Goal: Task Accomplishment & Management: Manage account settings

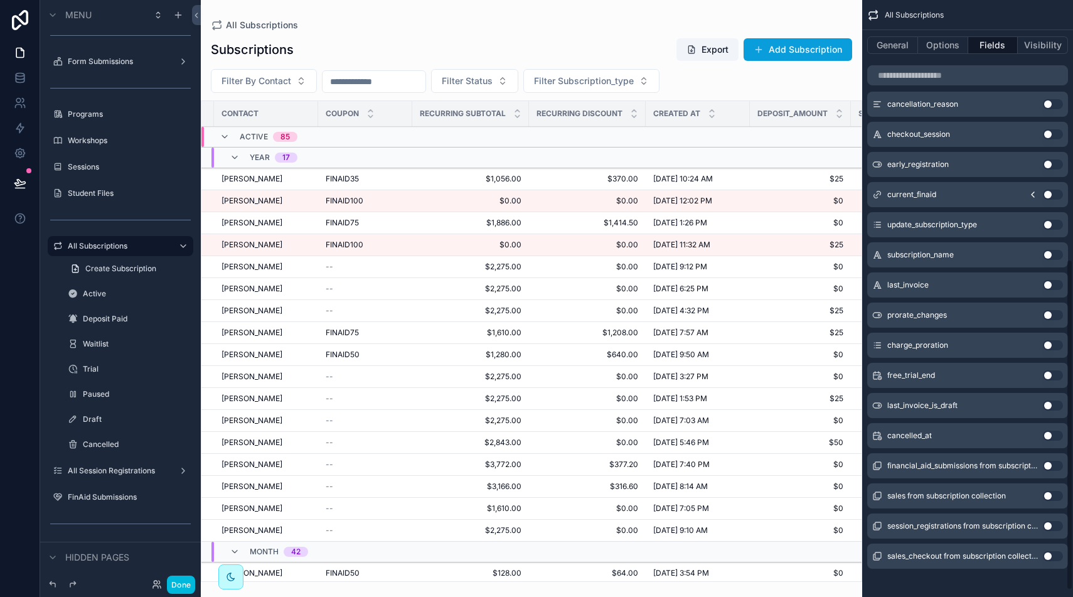
scroll to position [479, 0]
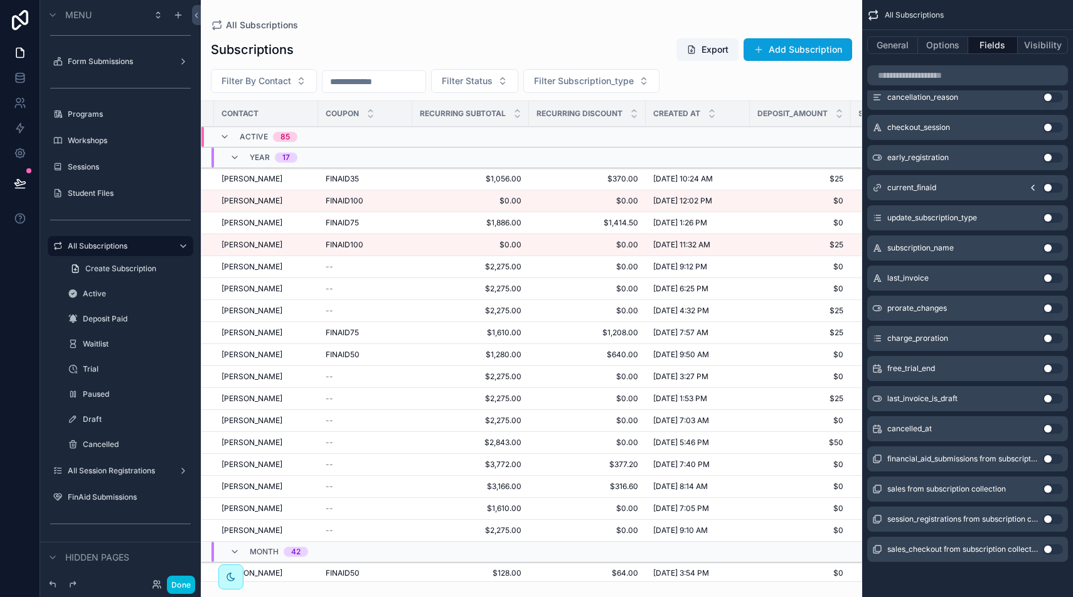
click at [1054, 245] on button "Use setting" at bounding box center [1053, 248] width 20 height 10
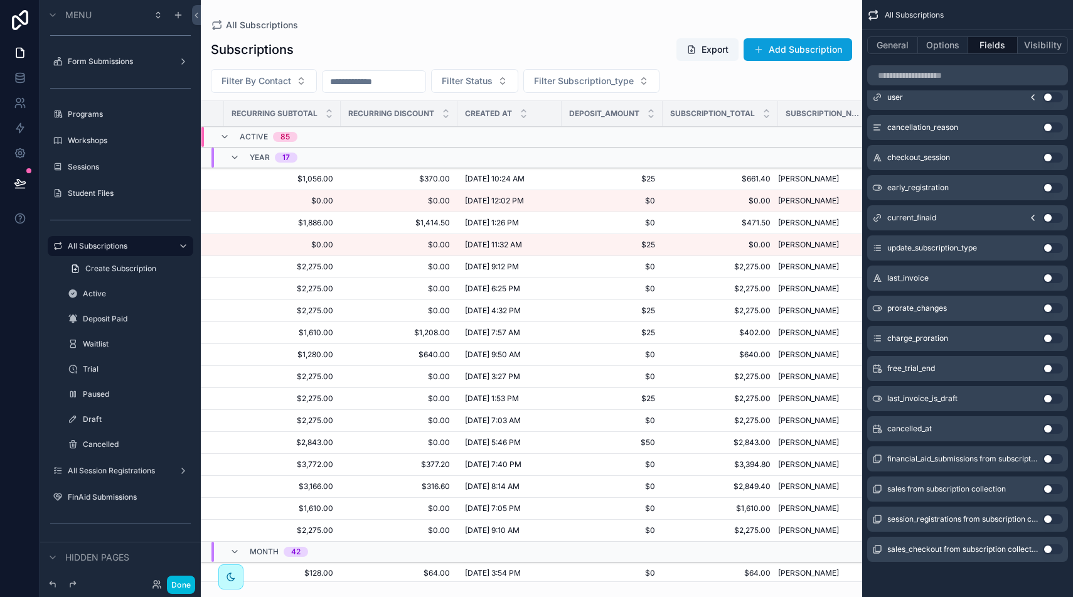
click at [1048, 489] on button "Use setting" at bounding box center [1053, 489] width 20 height 10
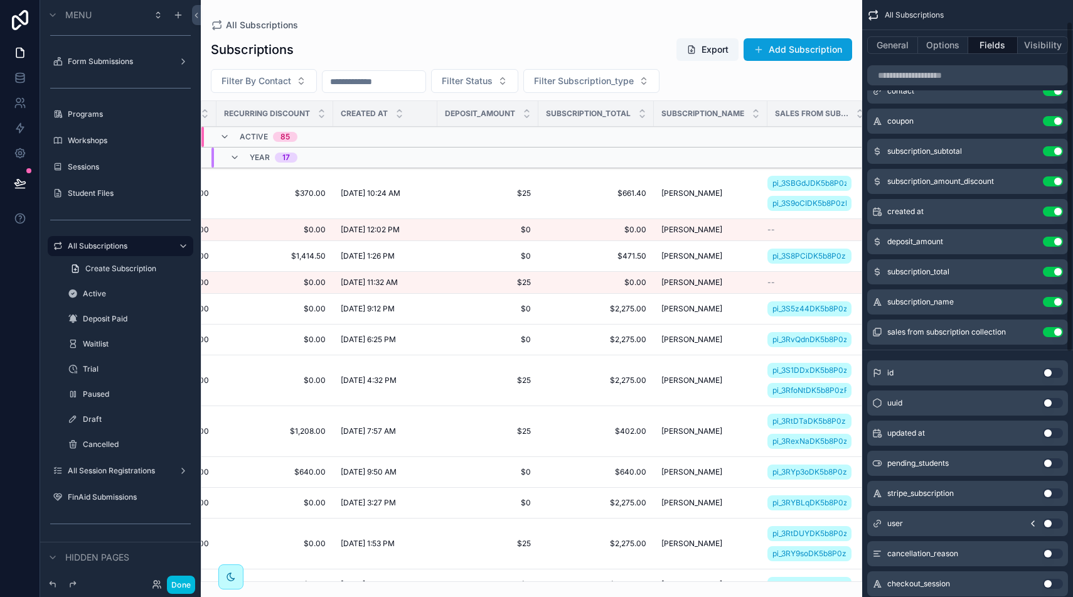
scroll to position [0, 0]
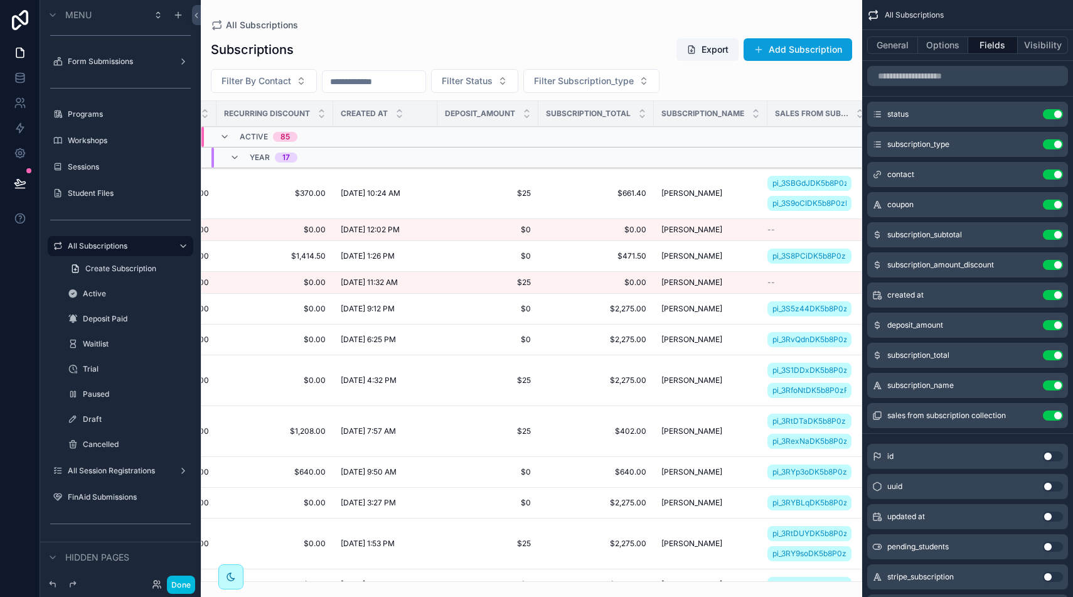
drag, startPoint x: 1053, startPoint y: 412, endPoint x: 1025, endPoint y: 427, distance: 31.4
click at [1053, 412] on button "Use setting" at bounding box center [1053, 415] width 20 height 10
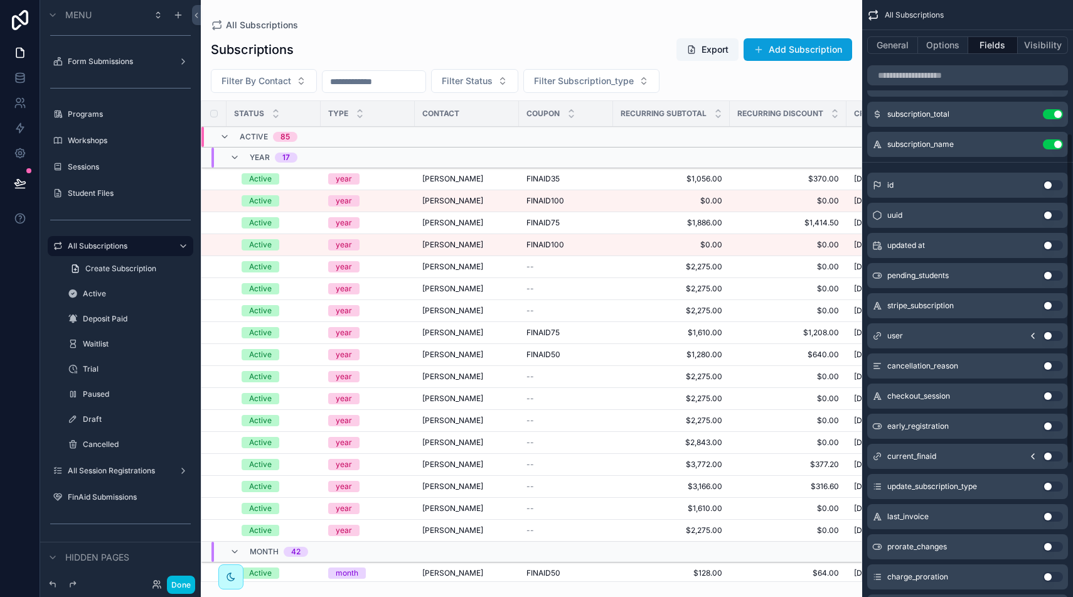
scroll to position [253, 0]
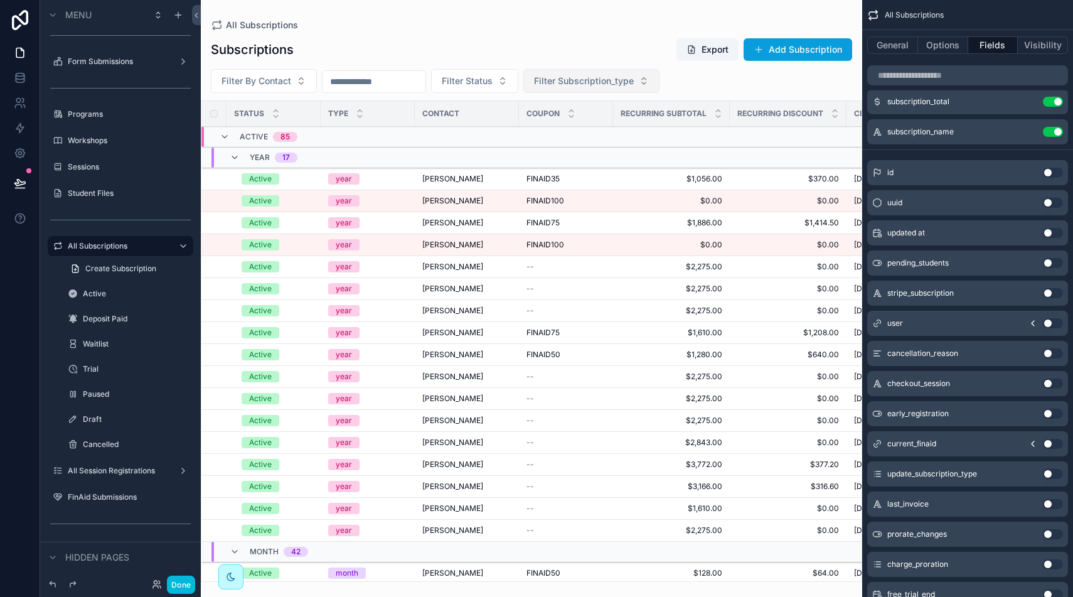
click at [659, 85] on button "Filter Subscription_type" at bounding box center [591, 81] width 136 height 24
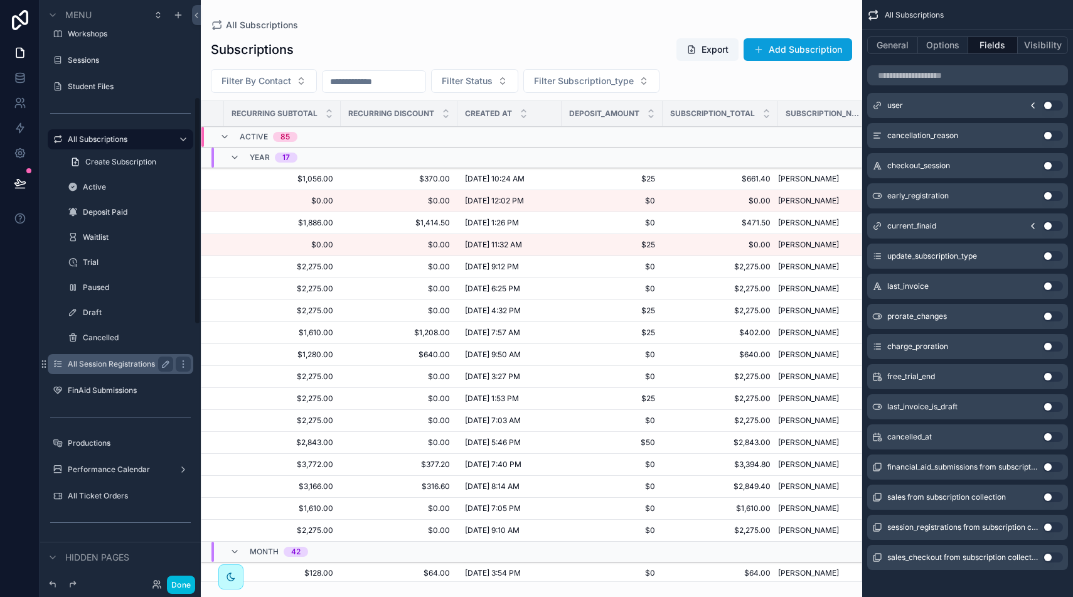
scroll to position [253, 0]
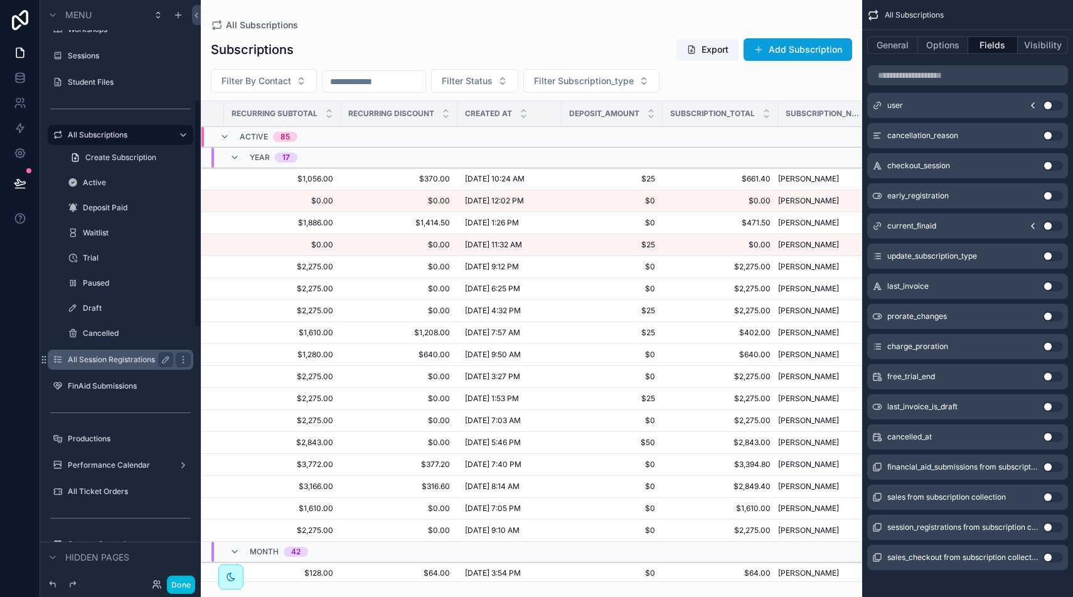
click at [146, 354] on label "All Session Registrations" at bounding box center [118, 359] width 100 height 10
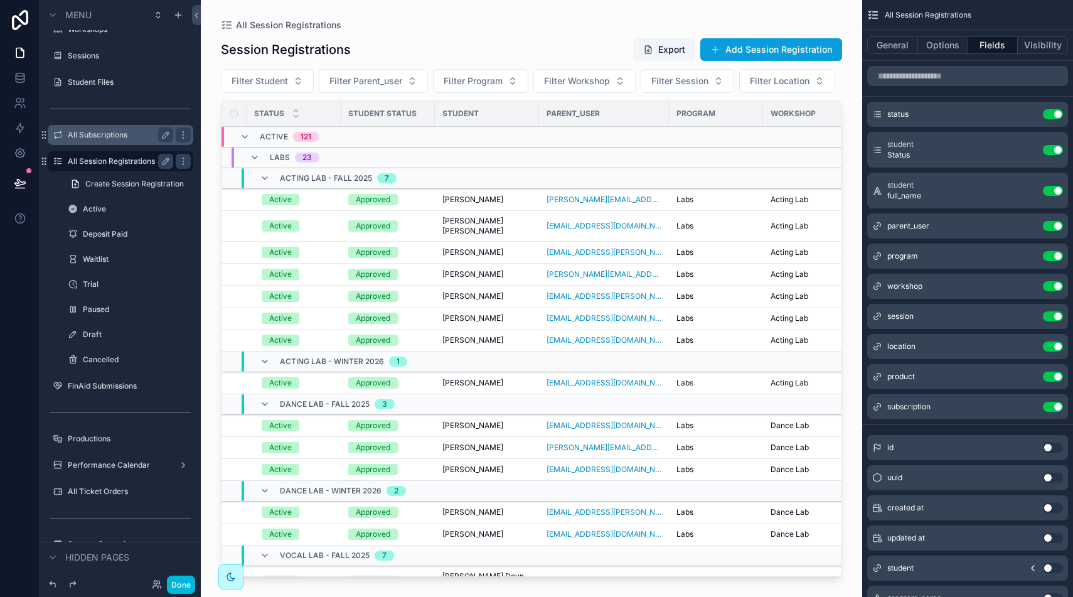
click at [112, 137] on label "All Subscriptions" at bounding box center [118, 135] width 100 height 10
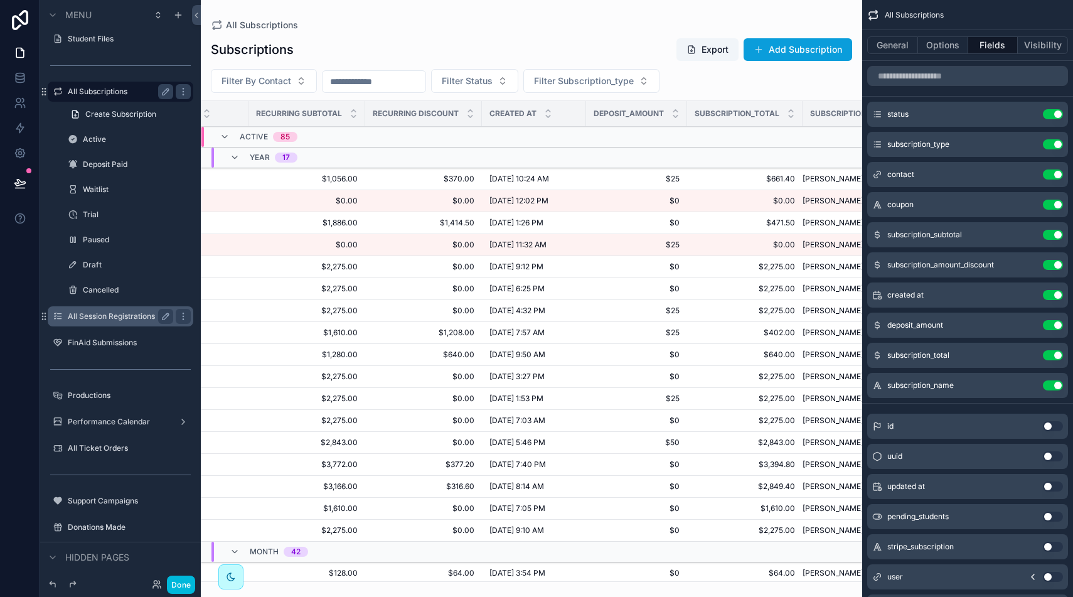
scroll to position [0, 389]
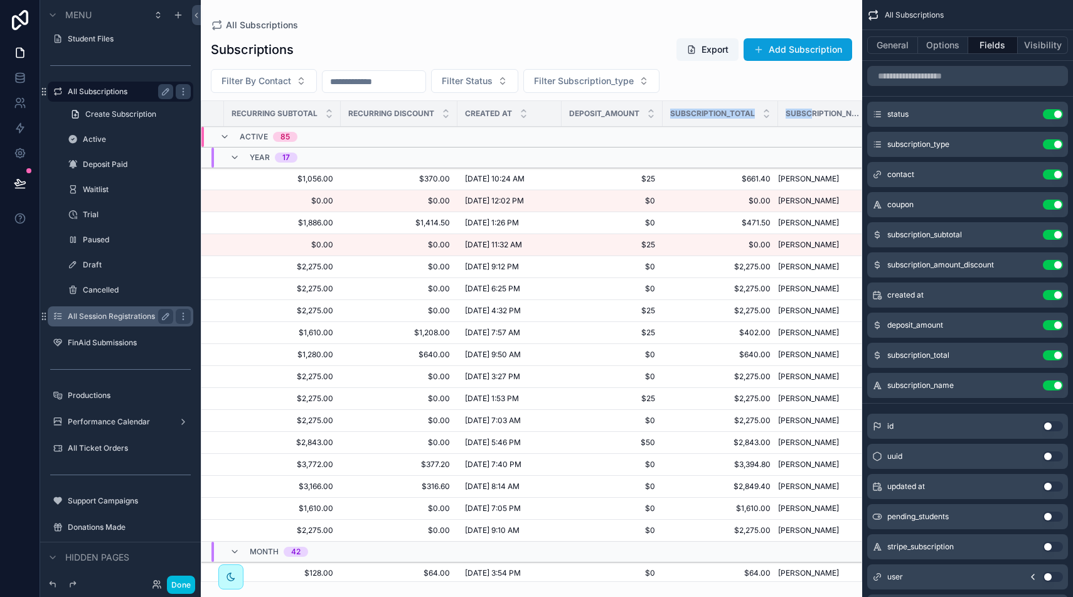
drag, startPoint x: 799, startPoint y: 113, endPoint x: 633, endPoint y: 112, distance: 166.3
click at [633, 112] on tr "Status Type Contact Coupon Recurring Subtotal Recurring Discount Created at Dep…" at bounding box center [347, 114] width 1070 height 26
click at [755, 77] on div "Filter By Contact Filter Status Filter Subscription_type" at bounding box center [531, 81] width 661 height 24
click at [878, 387] on icon "scrollable content" at bounding box center [877, 385] width 10 height 10
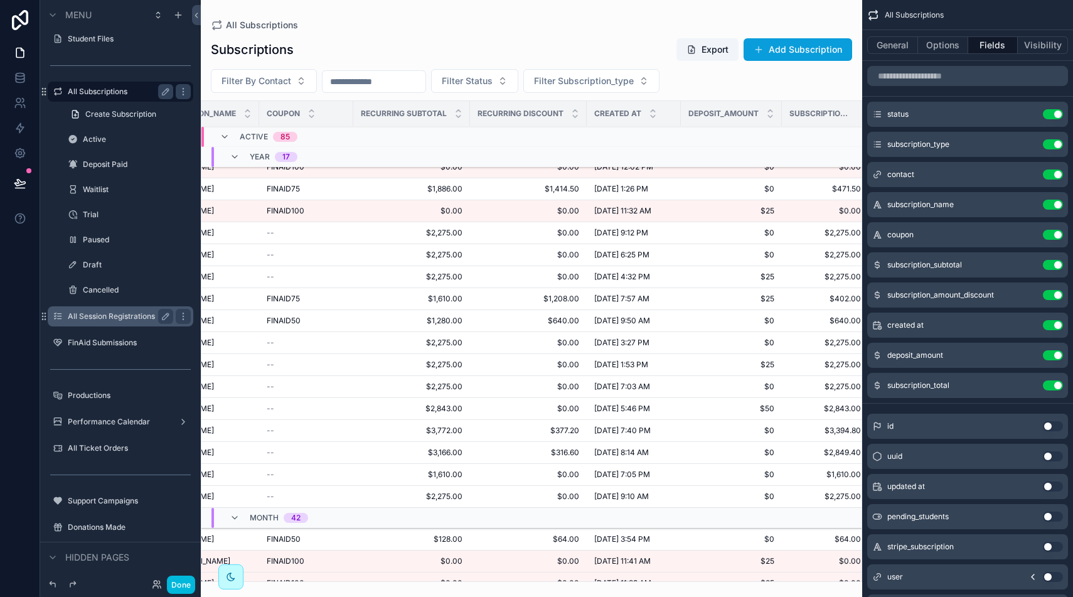
scroll to position [0, 373]
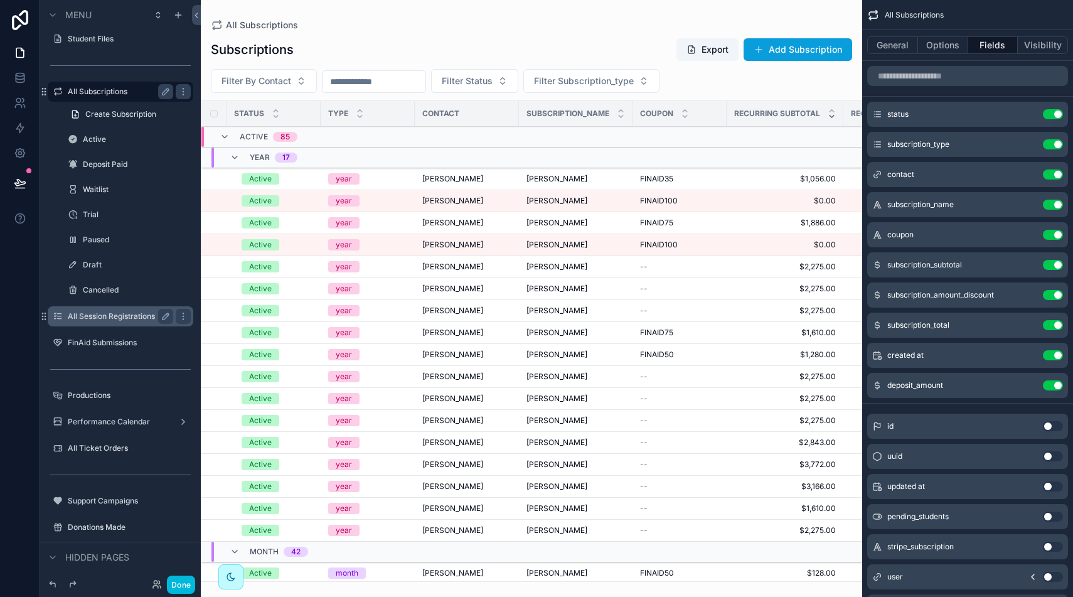
click at [829, 117] on icon "scrollable content" at bounding box center [831, 116] width 4 height 2
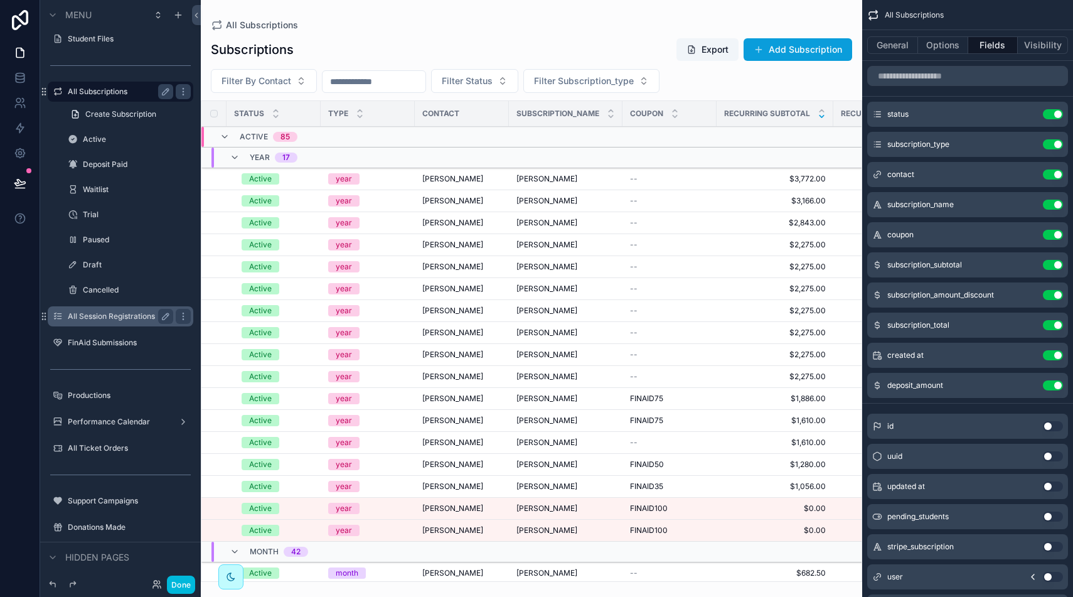
click at [822, 117] on icon "scrollable content" at bounding box center [821, 116] width 4 height 2
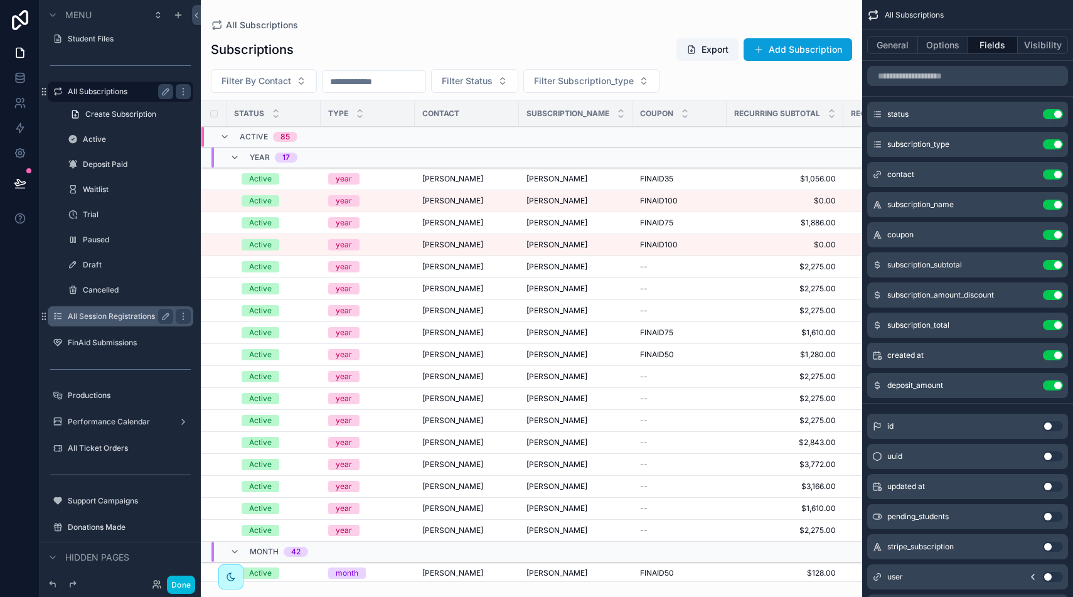
scroll to position [0, 7]
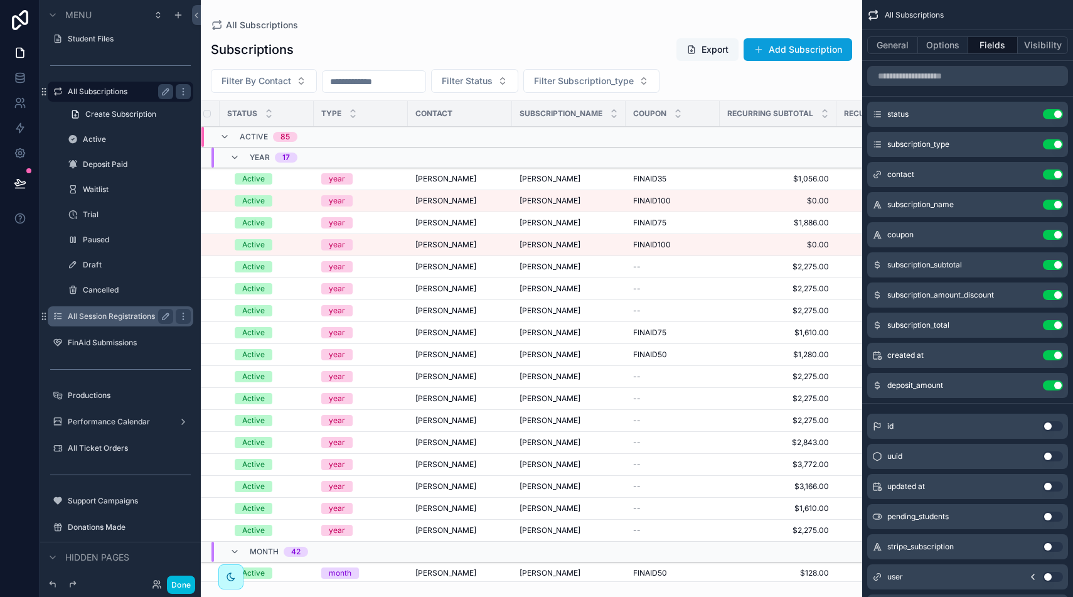
click at [706, 49] on button "Export" at bounding box center [707, 49] width 62 height 23
click at [304, 77] on button "Filter By Contact" at bounding box center [264, 81] width 106 height 24
type input "******"
click at [280, 149] on div "[PERSON_NAME]" at bounding box center [264, 152] width 174 height 20
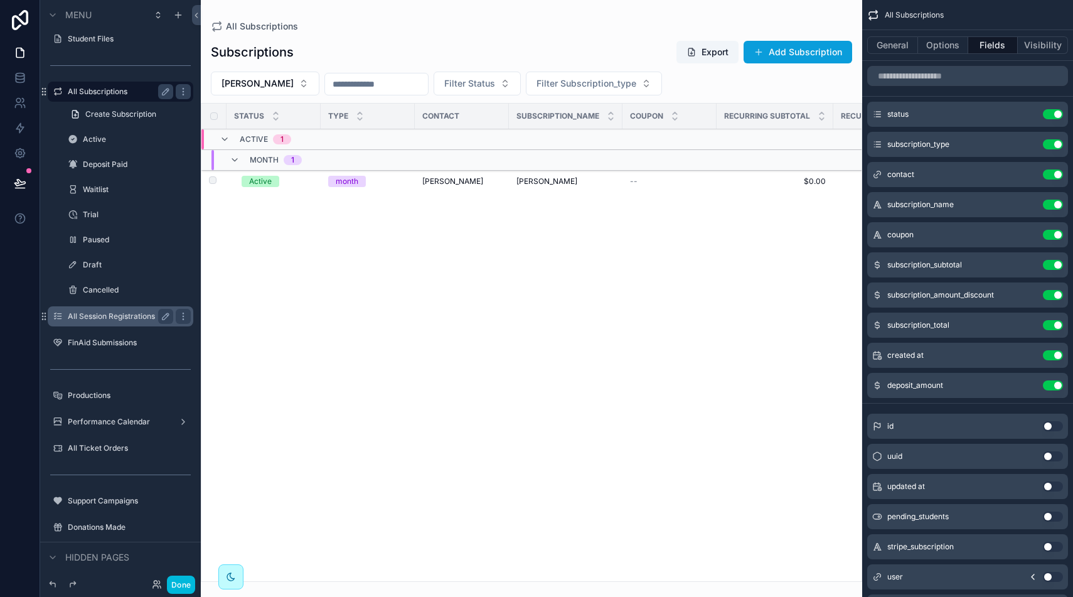
click at [388, 179] on div "month" at bounding box center [367, 181] width 79 height 11
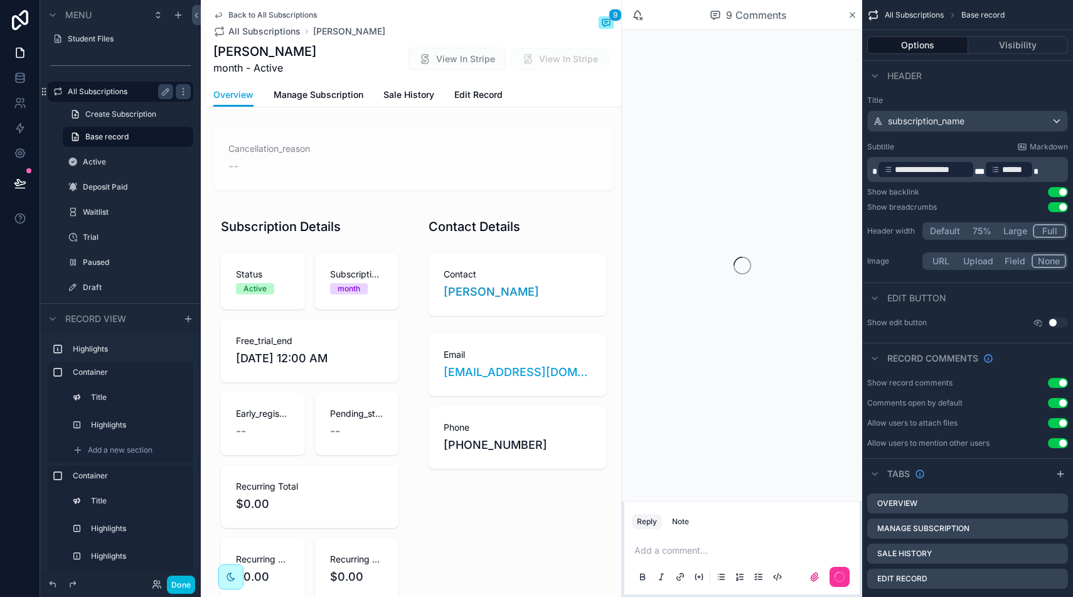
drag, startPoint x: 334, startPoint y: 90, endPoint x: 341, endPoint y: 106, distance: 17.1
click at [334, 90] on span "Manage Subscription" at bounding box center [319, 94] width 90 height 13
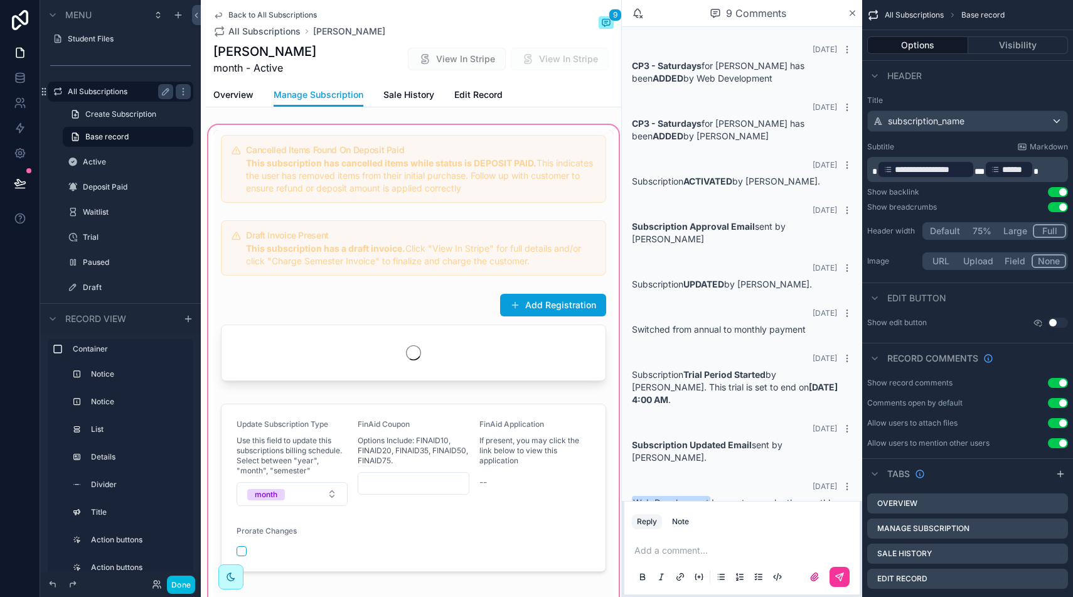
scroll to position [15, 0]
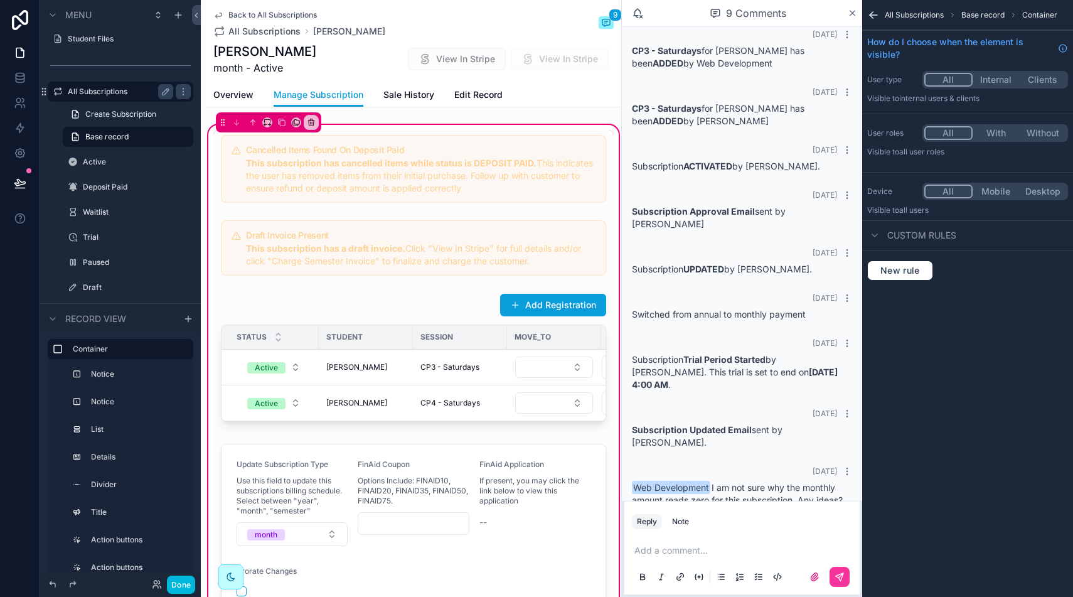
drag, startPoint x: 463, startPoint y: 44, endPoint x: 455, endPoint y: 52, distance: 11.5
click at [463, 44] on div "Andrea Lendaris month - Active View In Stripe View In Stripe" at bounding box center [413, 59] width 400 height 33
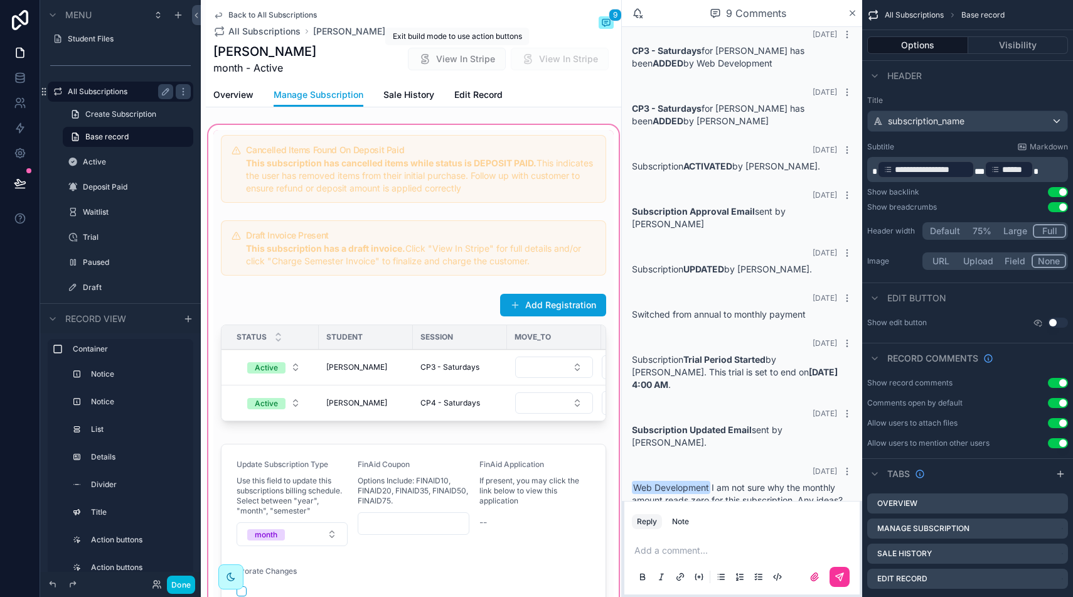
click at [456, 56] on span "View In Stripe" at bounding box center [457, 59] width 98 height 23
click at [456, 58] on span "View In Stripe" at bounding box center [457, 59] width 98 height 23
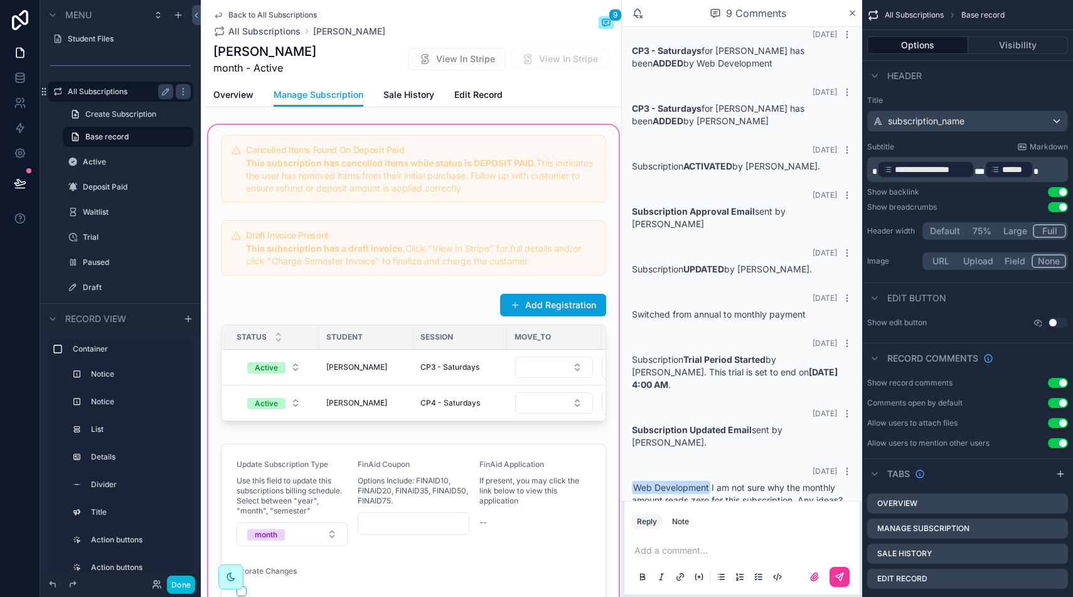
click at [684, 545] on p "scrollable content" at bounding box center [744, 550] width 220 height 13
click at [705, 517] on span "Web Development" at bounding box center [731, 517] width 151 height 13
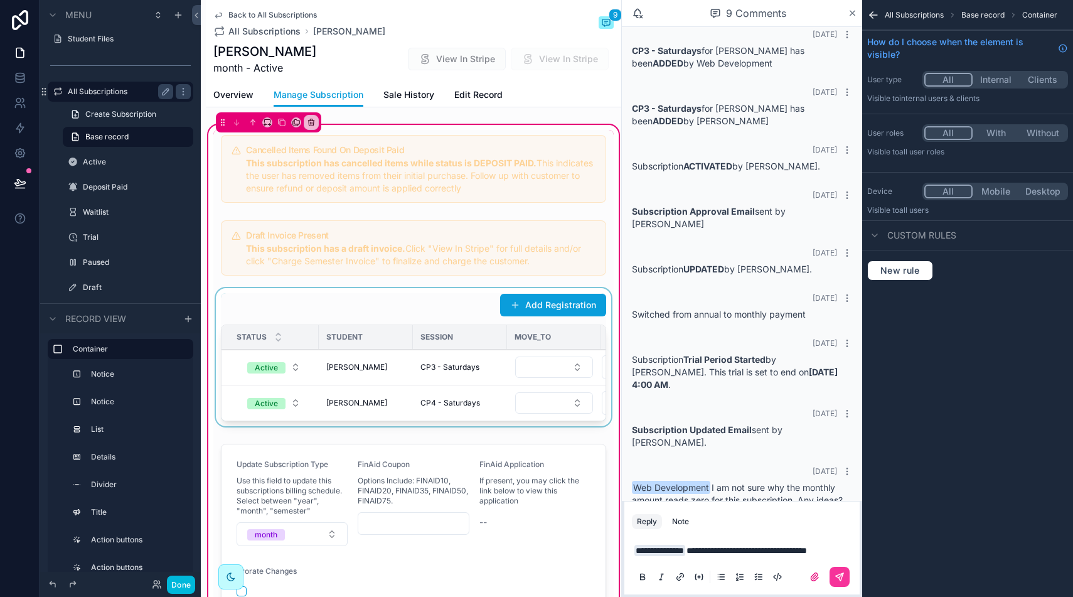
click at [350, 370] on div "scrollable content" at bounding box center [413, 359] width 400 height 143
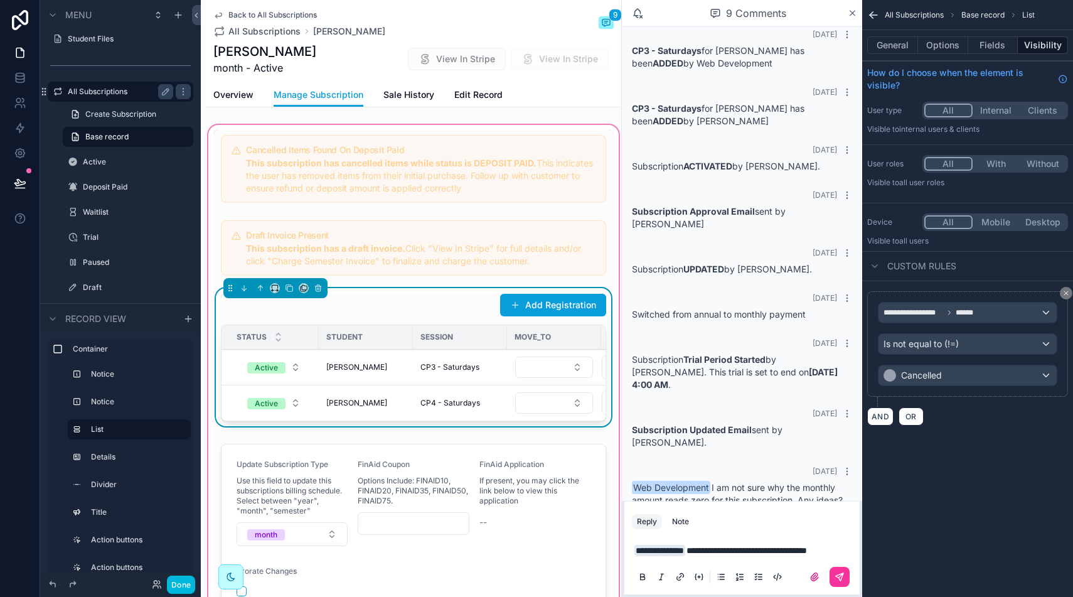
click at [349, 370] on span "[PERSON_NAME]" at bounding box center [356, 367] width 61 height 10
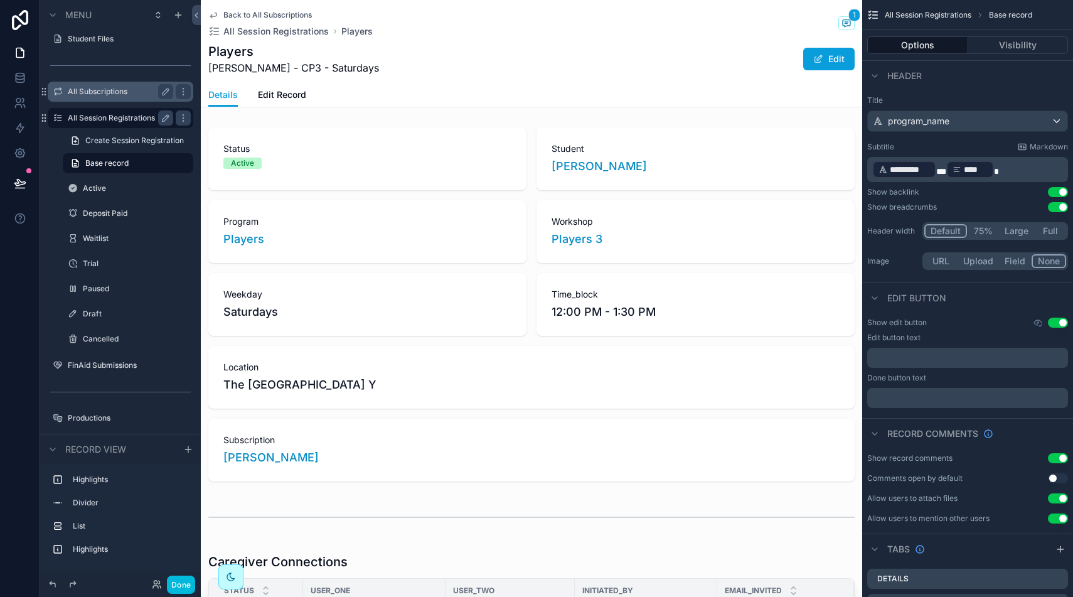
click at [284, 92] on span "Edit Record" at bounding box center [282, 94] width 48 height 13
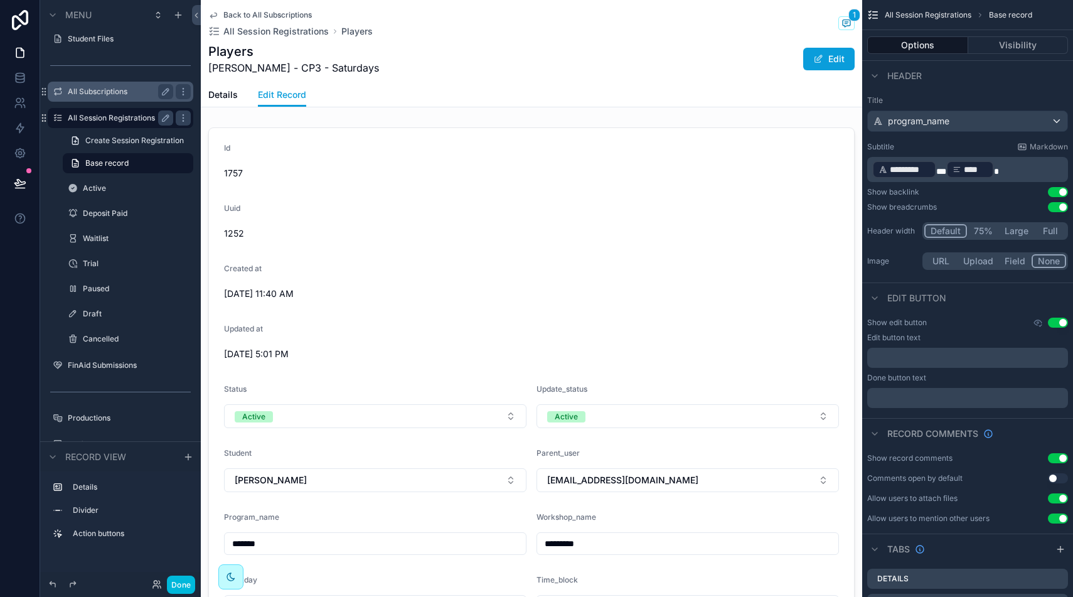
click at [230, 91] on span "Details" at bounding box center [222, 94] width 29 height 13
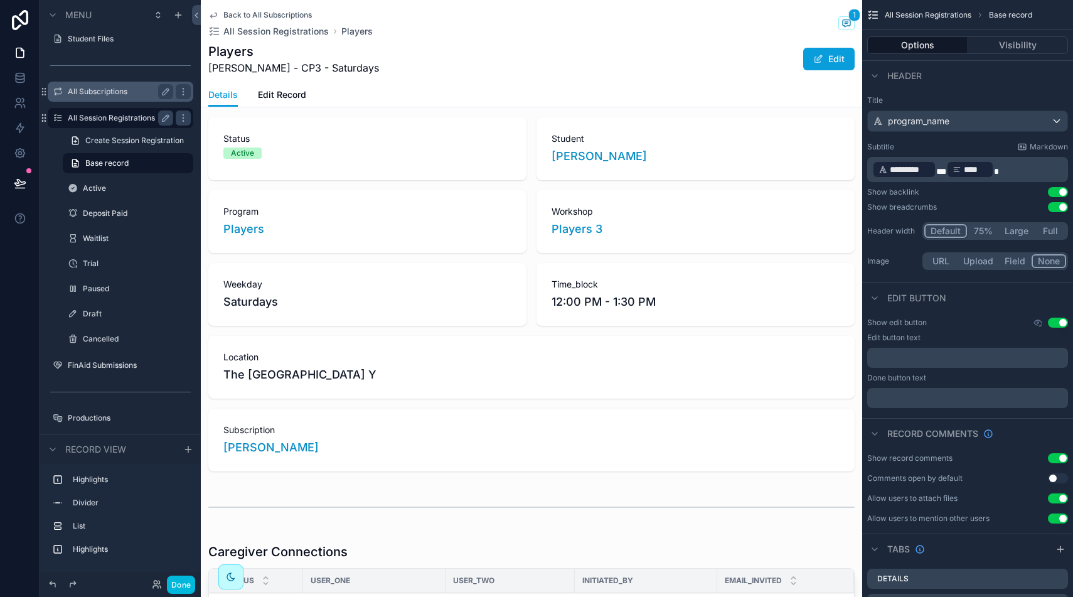
scroll to position [4, 0]
click at [252, 13] on span "Back to All Subscriptions" at bounding box center [267, 15] width 88 height 10
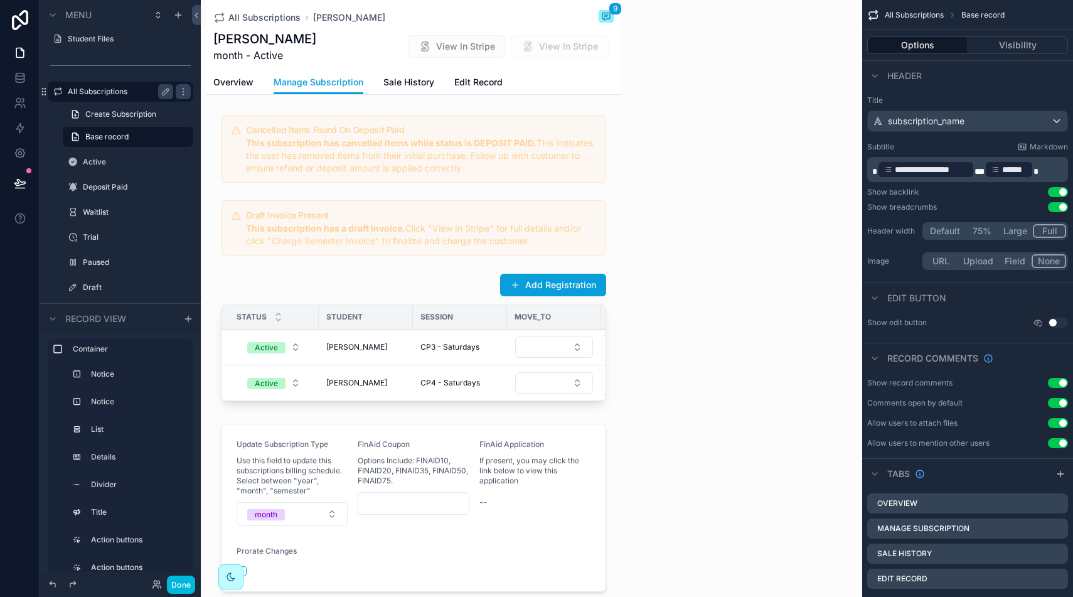
scroll to position [15, 0]
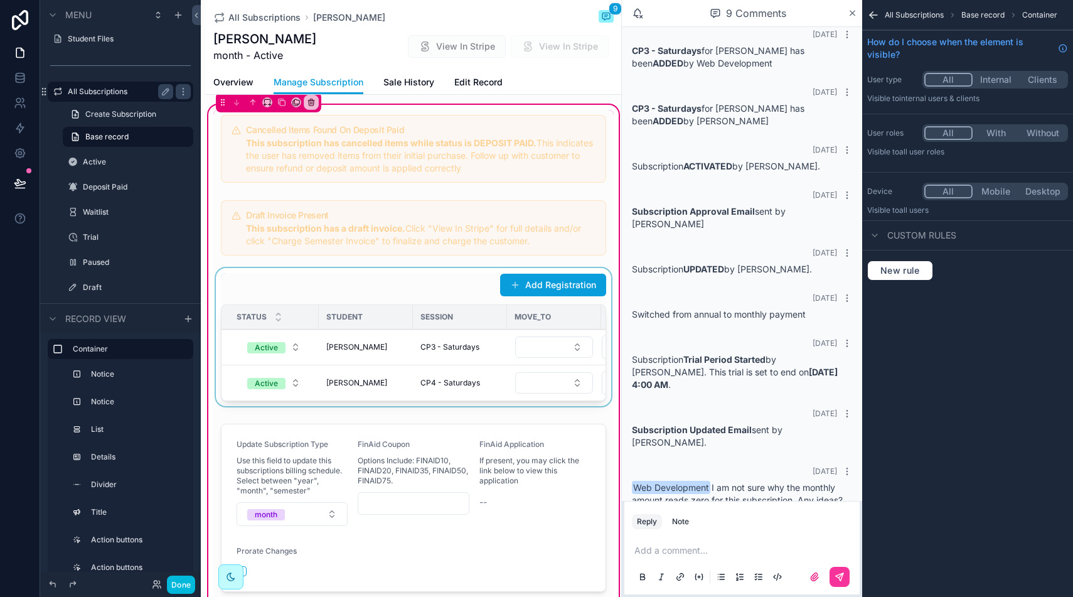
click at [344, 344] on div "scrollable content" at bounding box center [413, 339] width 400 height 143
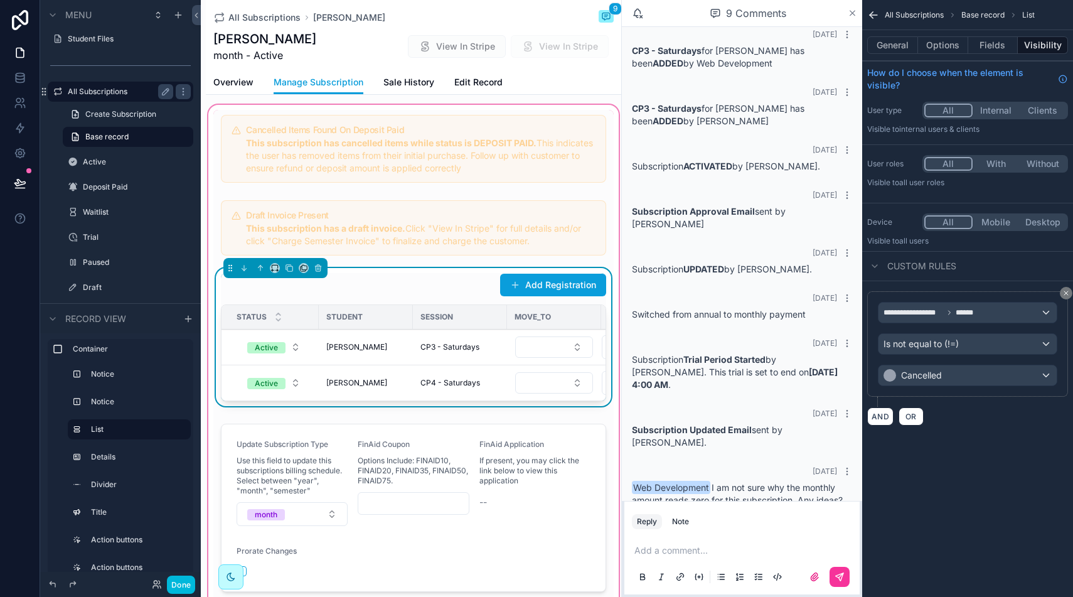
click at [851, 12] on icon "scrollable content" at bounding box center [852, 13] width 9 height 10
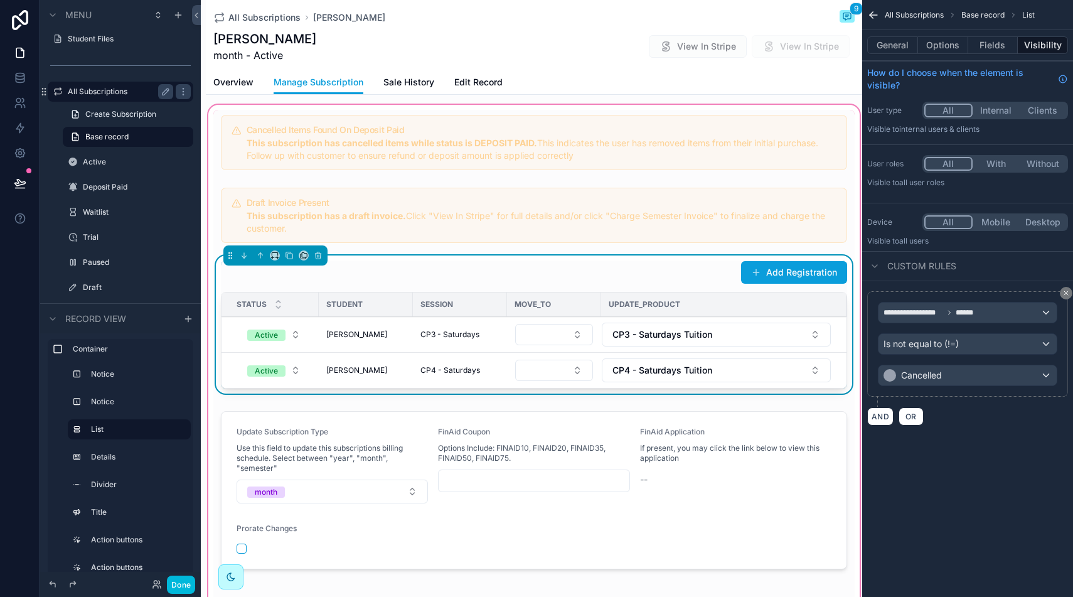
scroll to position [9, 0]
click at [472, 334] on span "CP3 - Saturdays" at bounding box center [449, 332] width 59 height 10
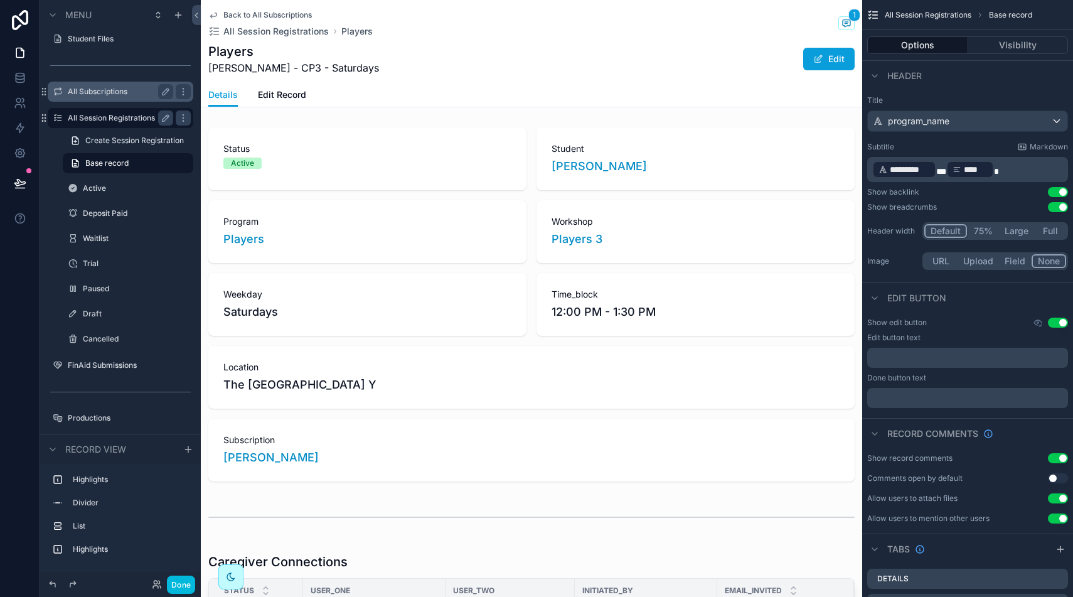
click at [286, 95] on span "Edit Record" at bounding box center [282, 94] width 48 height 13
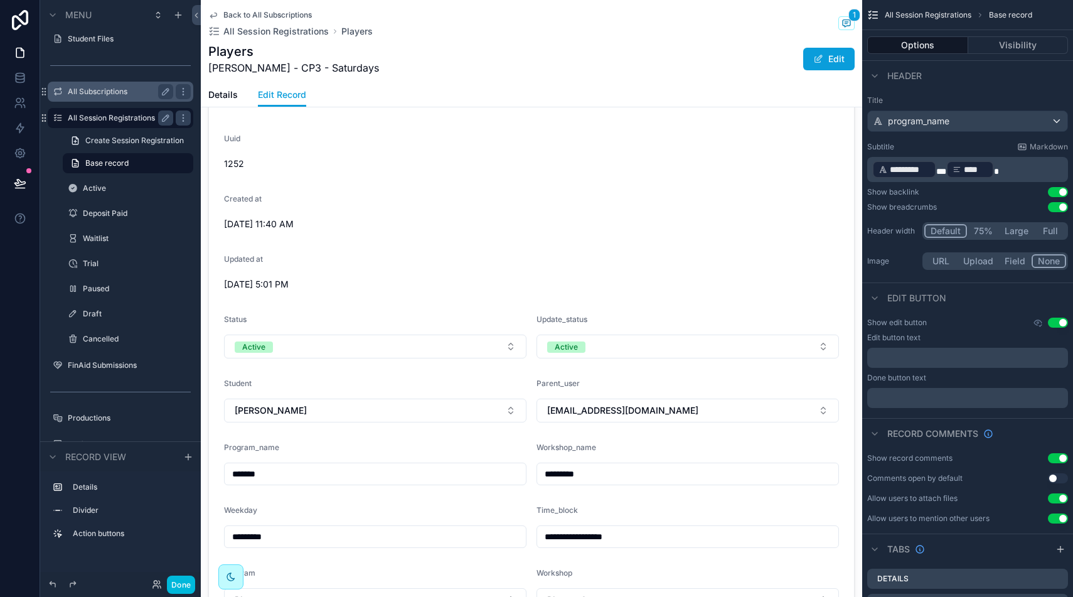
click at [253, 16] on span "Back to All Subscriptions" at bounding box center [267, 15] width 88 height 10
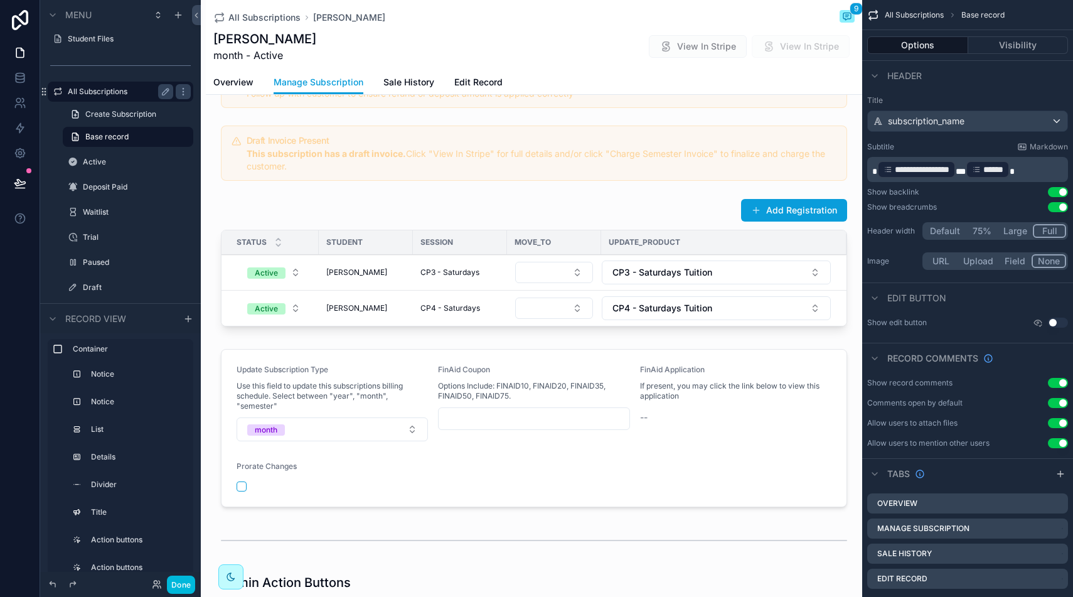
scroll to position [75, 0]
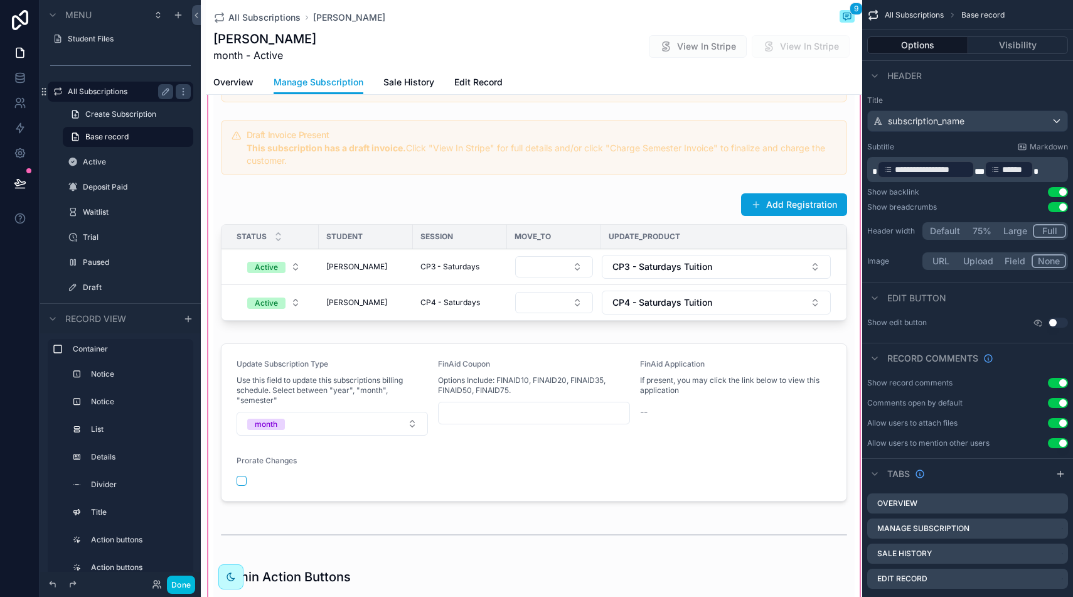
click at [413, 428] on div "scrollable content" at bounding box center [534, 563] width 656 height 1057
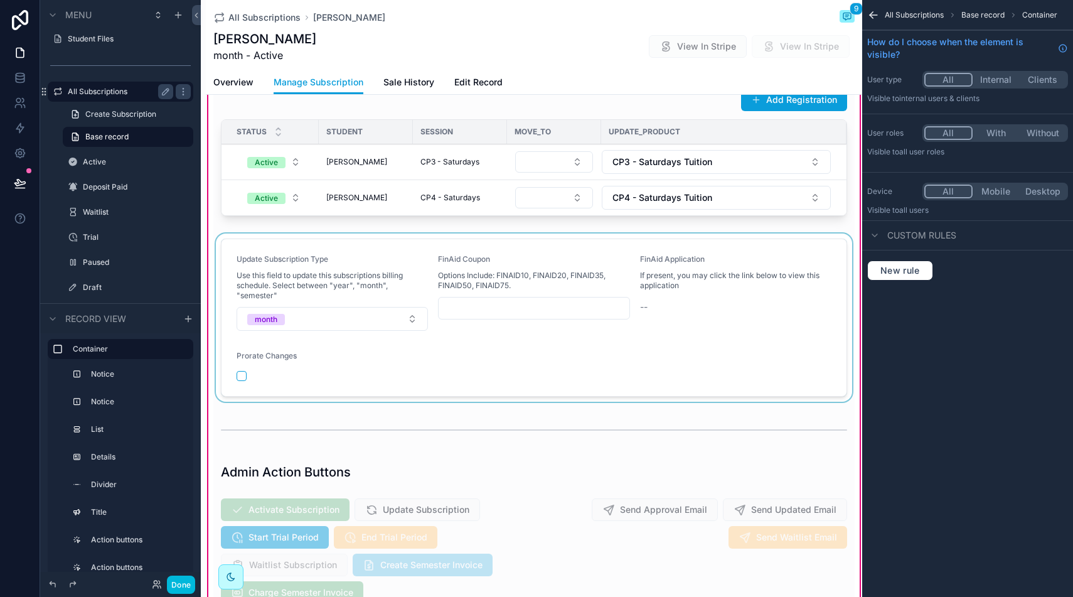
scroll to position [206, 0]
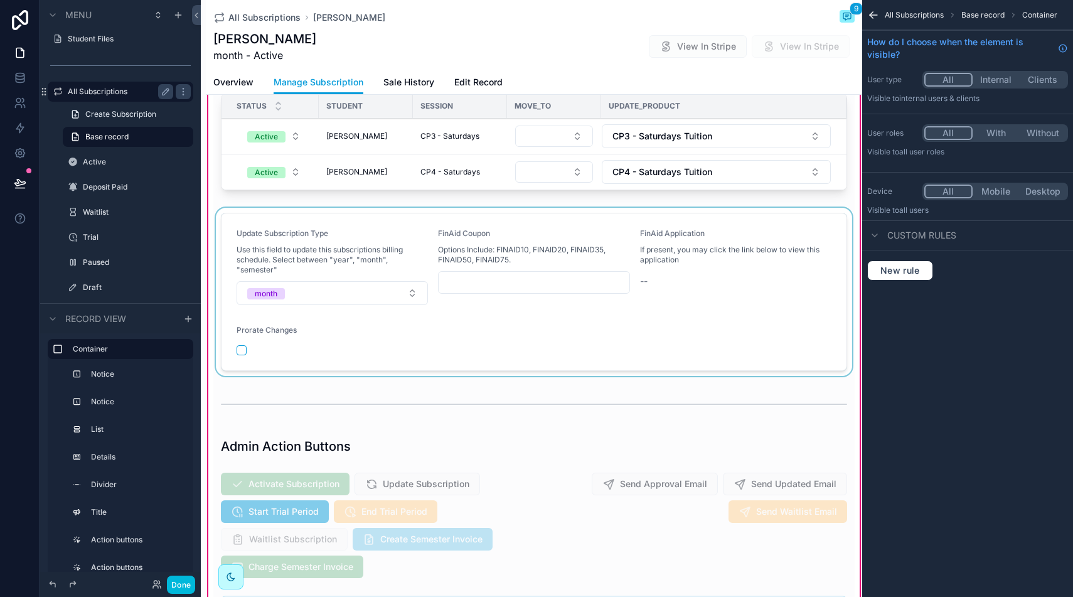
click at [412, 296] on div "scrollable content" at bounding box center [533, 292] width 641 height 168
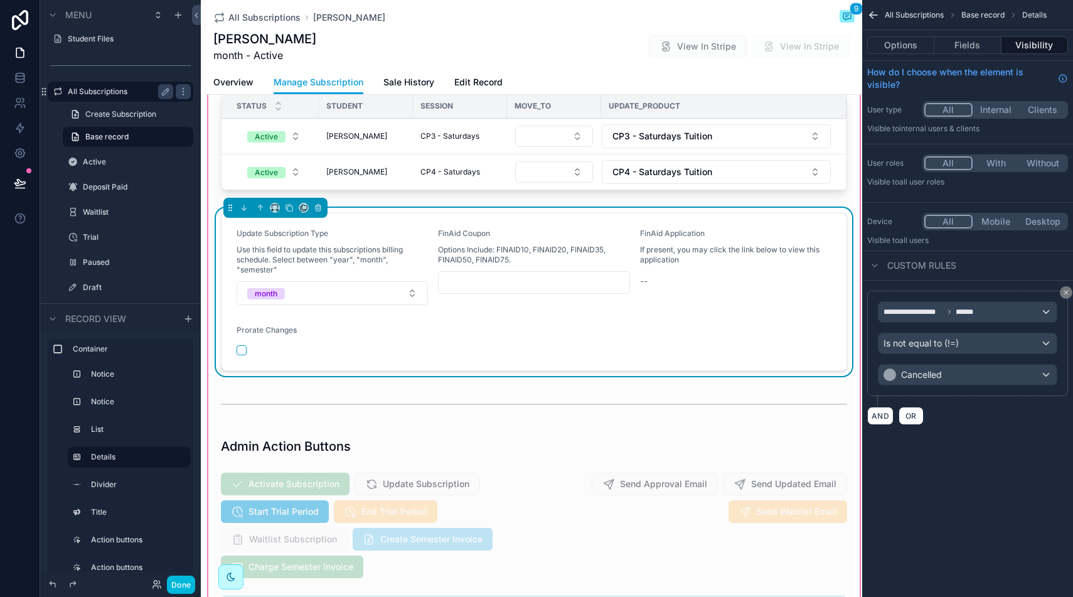
click at [412, 296] on button "month" at bounding box center [332, 293] width 191 height 24
click at [364, 379] on div "month" at bounding box center [332, 381] width 174 height 19
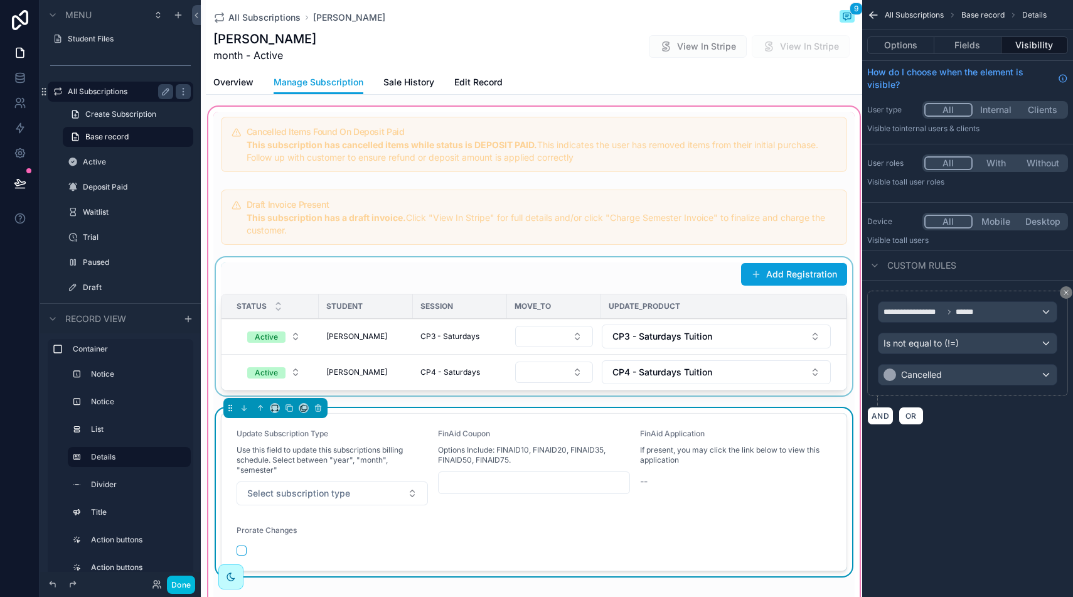
scroll to position [0, 0]
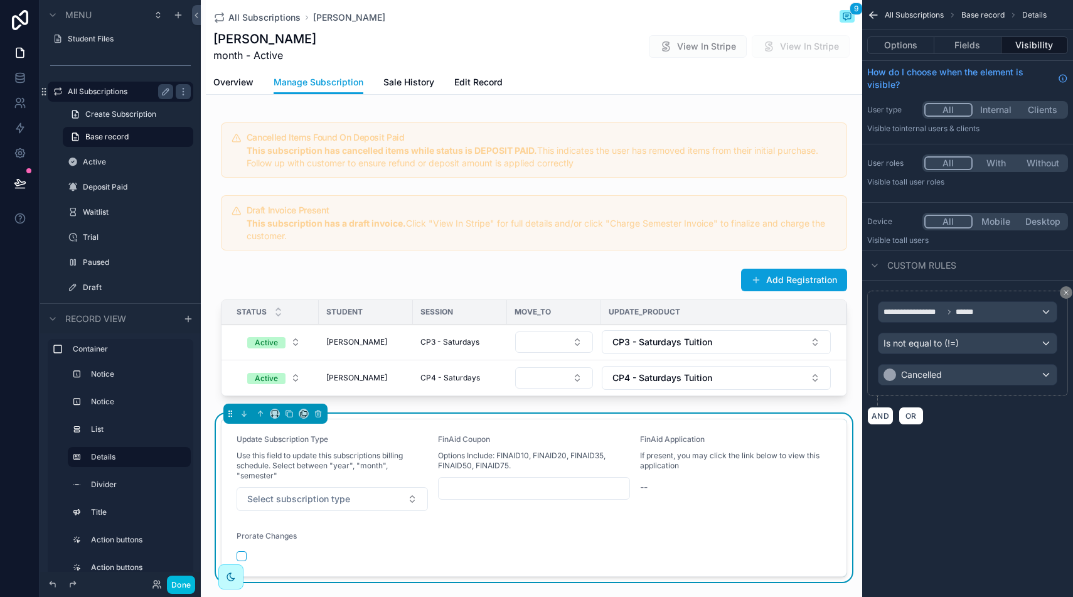
click at [870, 15] on icon "scrollable content" at bounding box center [871, 13] width 3 height 3
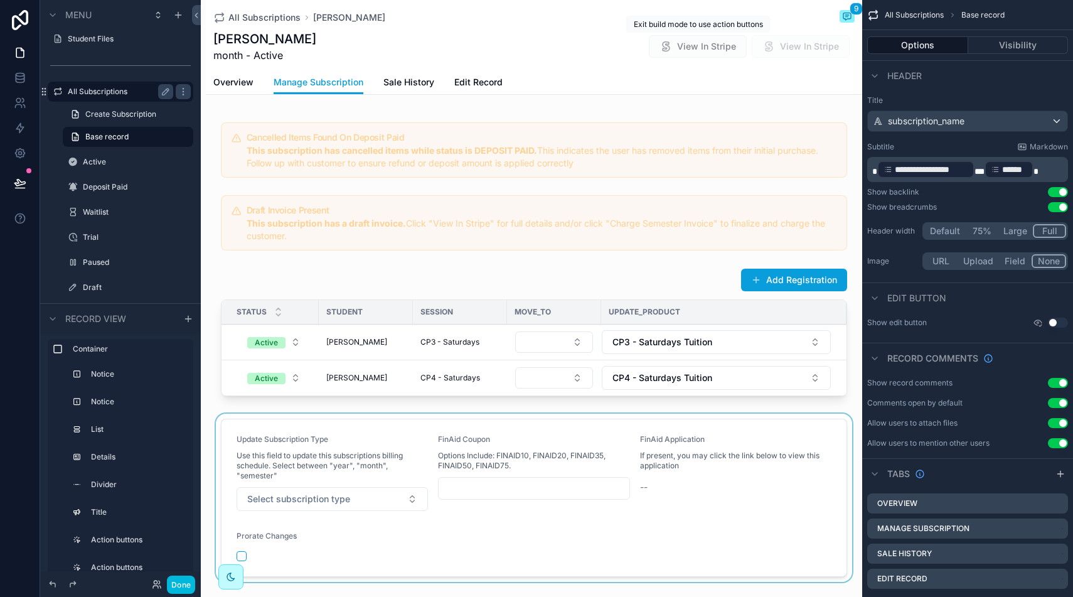
click at [695, 50] on span "View In Stripe" at bounding box center [698, 46] width 98 height 23
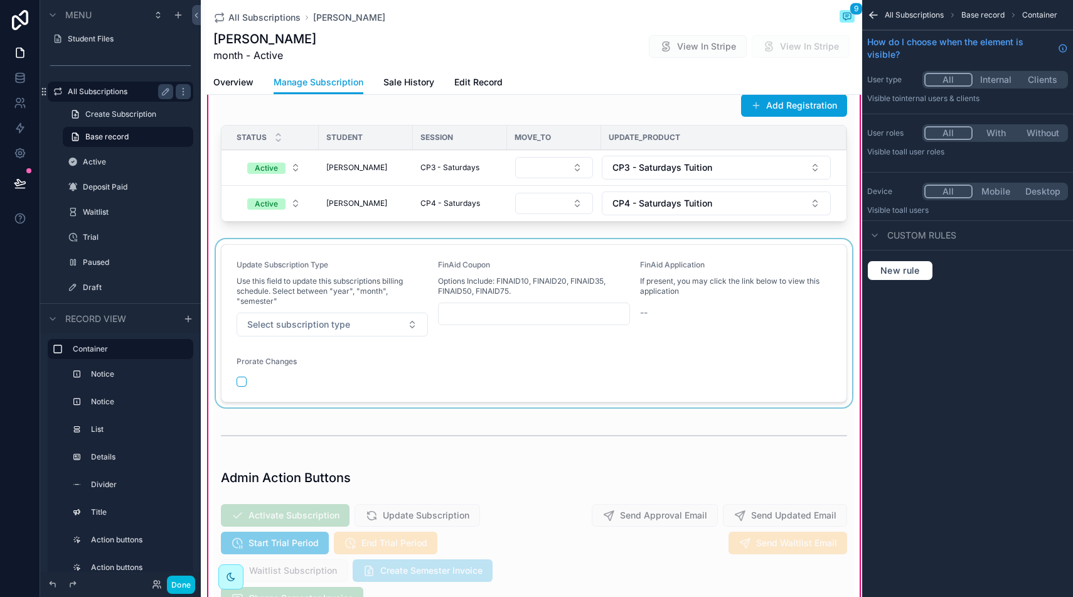
scroll to position [188, 0]
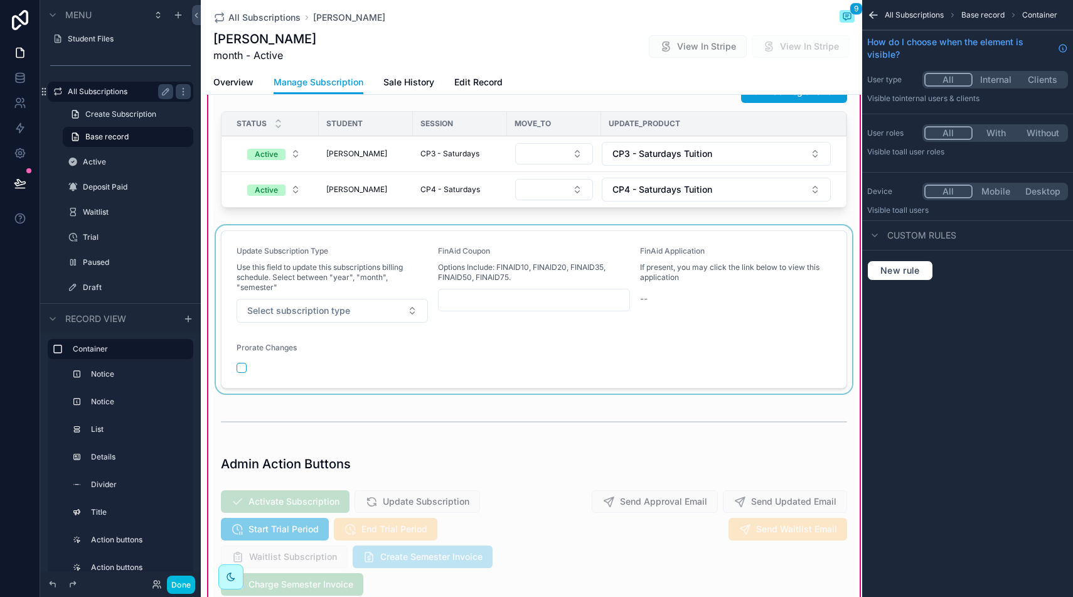
click at [415, 311] on div "scrollable content" at bounding box center [533, 309] width 641 height 168
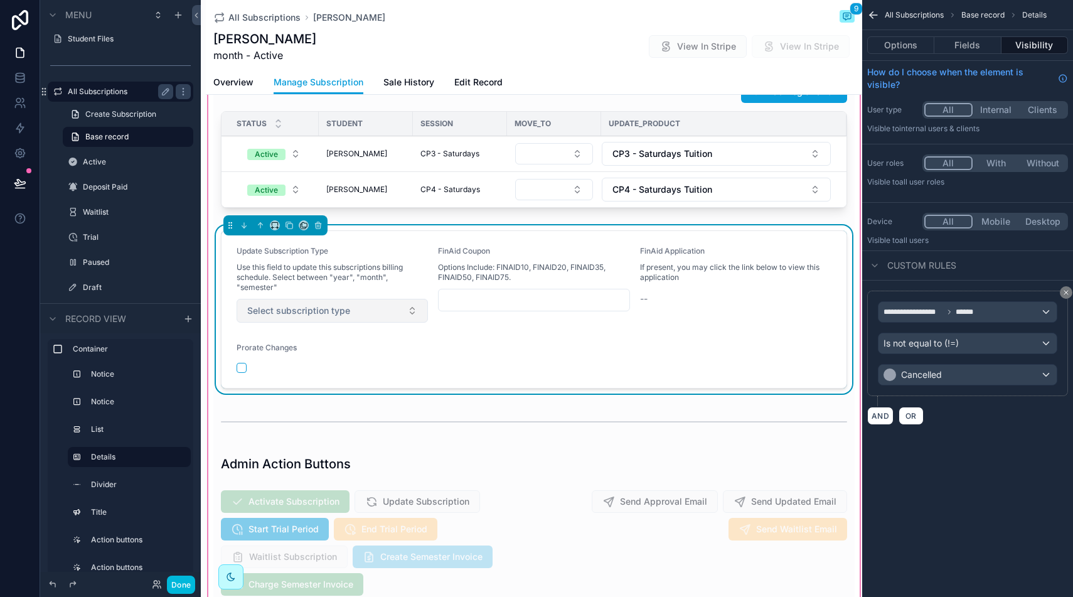
click at [407, 312] on button "Select subscription type" at bounding box center [332, 311] width 191 height 24
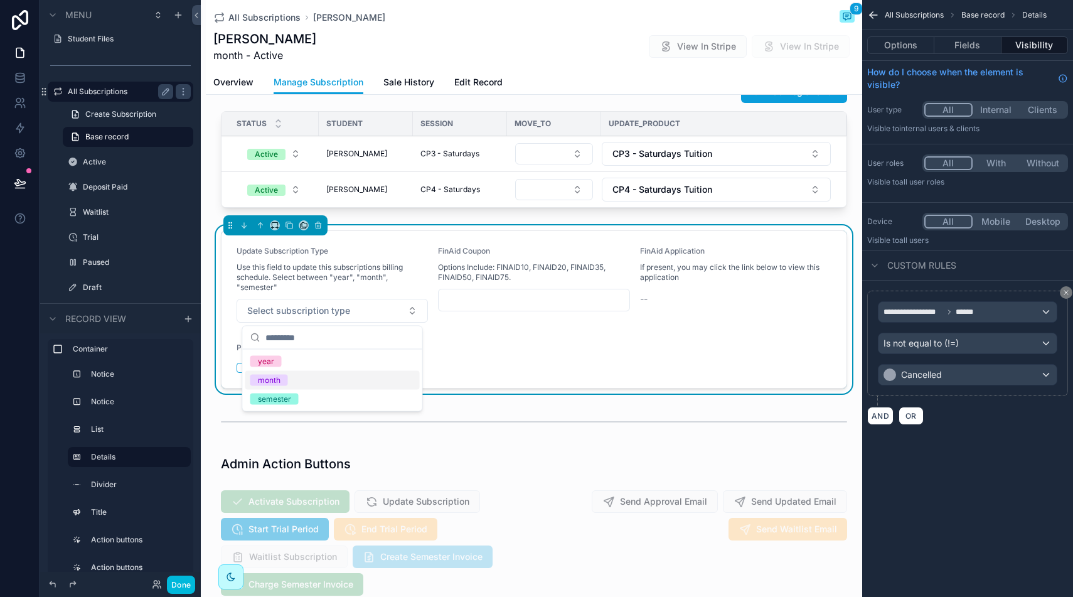
click at [336, 374] on div "month" at bounding box center [332, 380] width 174 height 19
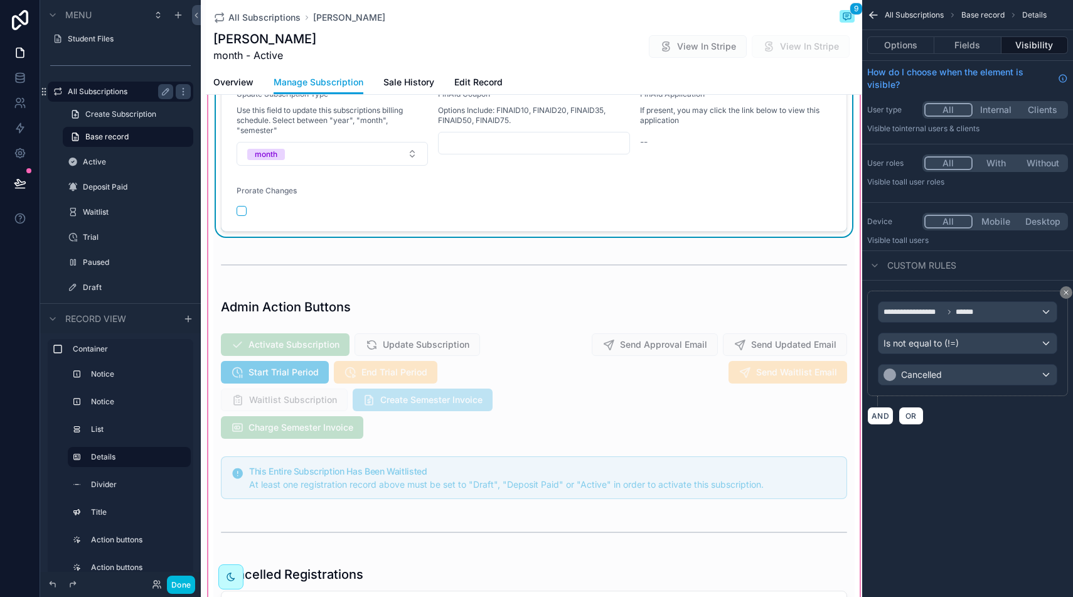
scroll to position [346, 0]
click at [303, 343] on div "scrollable content" at bounding box center [371, 384] width 317 height 115
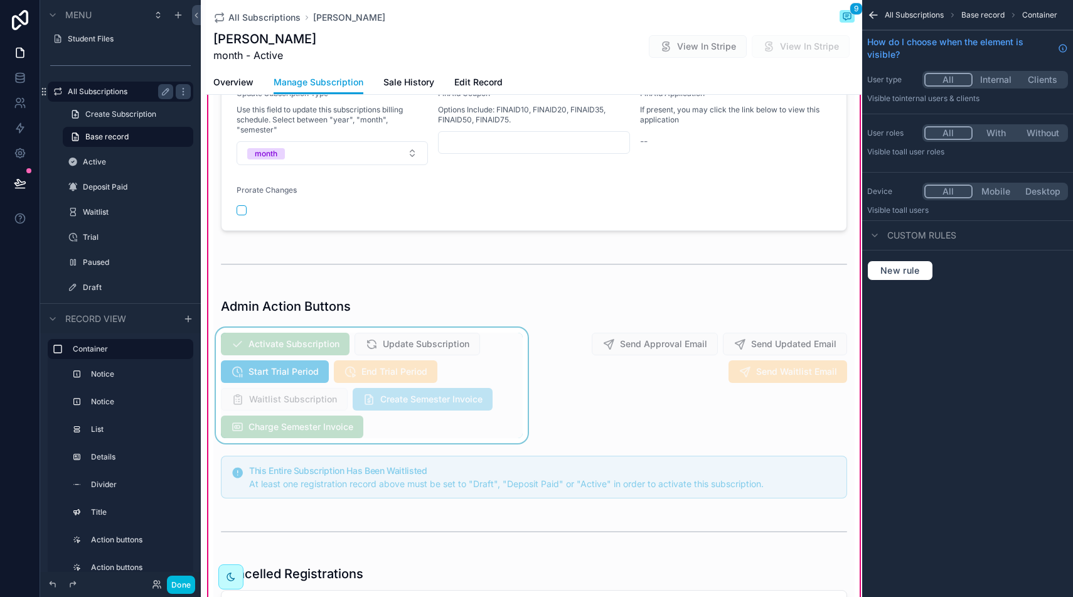
click at [303, 343] on div "scrollable content" at bounding box center [371, 384] width 317 height 115
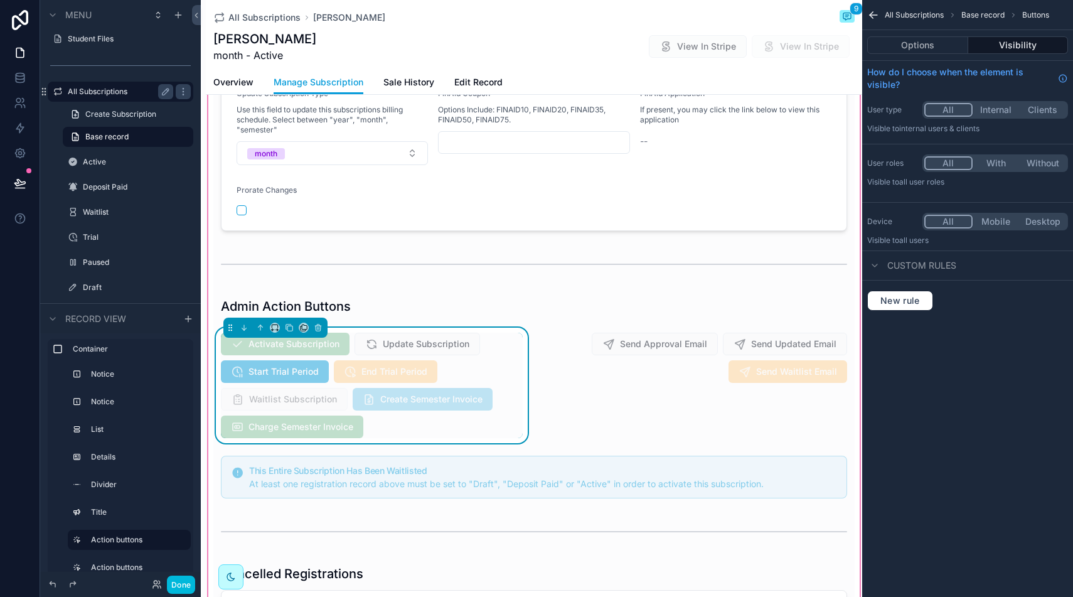
click at [890, 15] on span "All Subscriptions" at bounding box center [914, 15] width 59 height 10
click at [870, 16] on icon "scrollable content" at bounding box center [873, 15] width 13 height 13
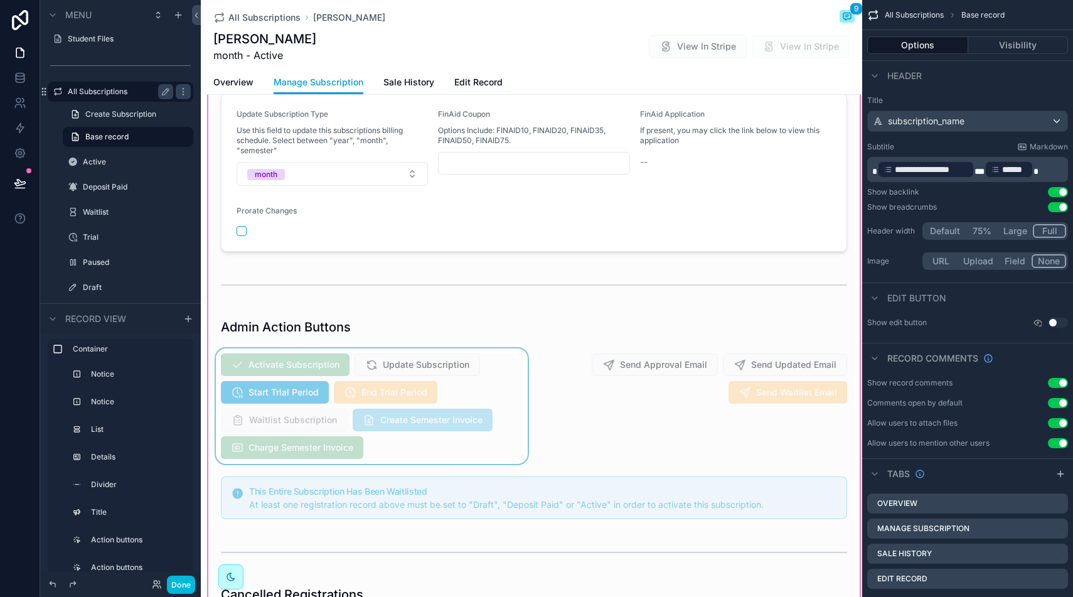
scroll to position [323, 0]
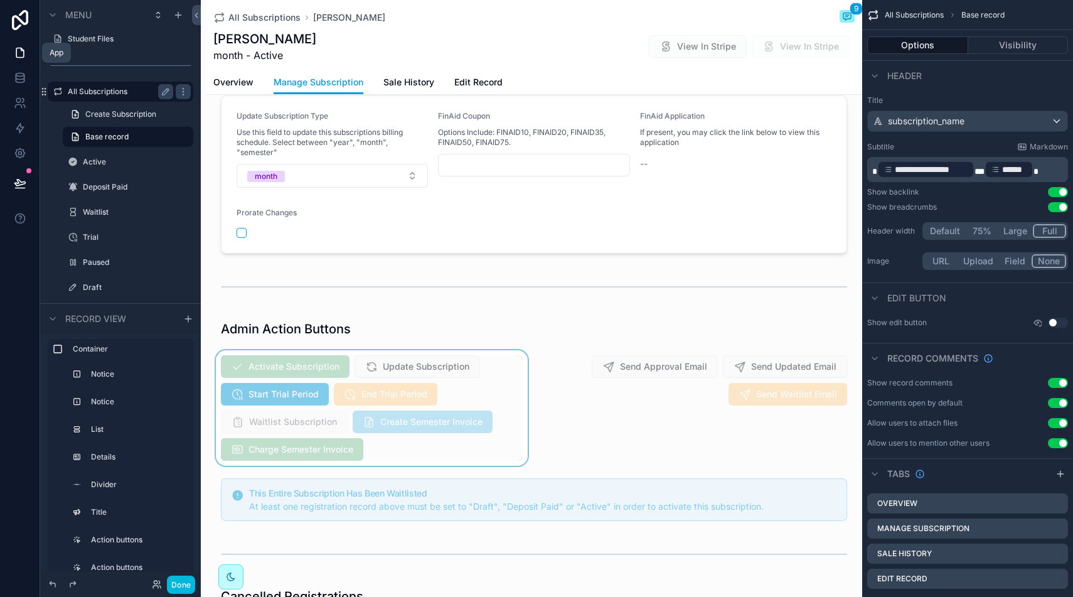
click at [19, 52] on icon at bounding box center [20, 52] width 13 height 13
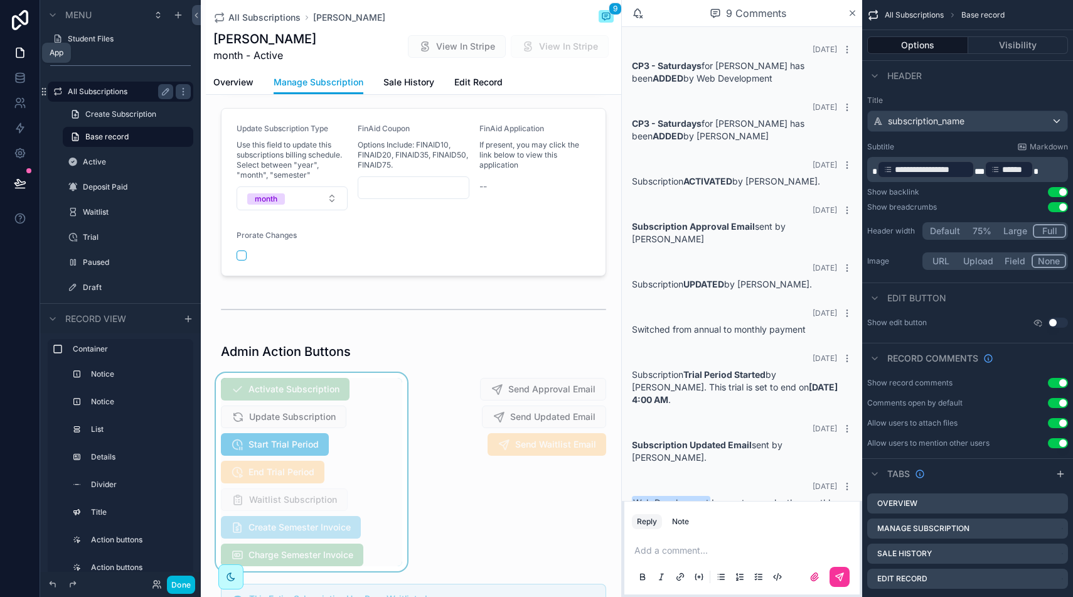
scroll to position [15, 0]
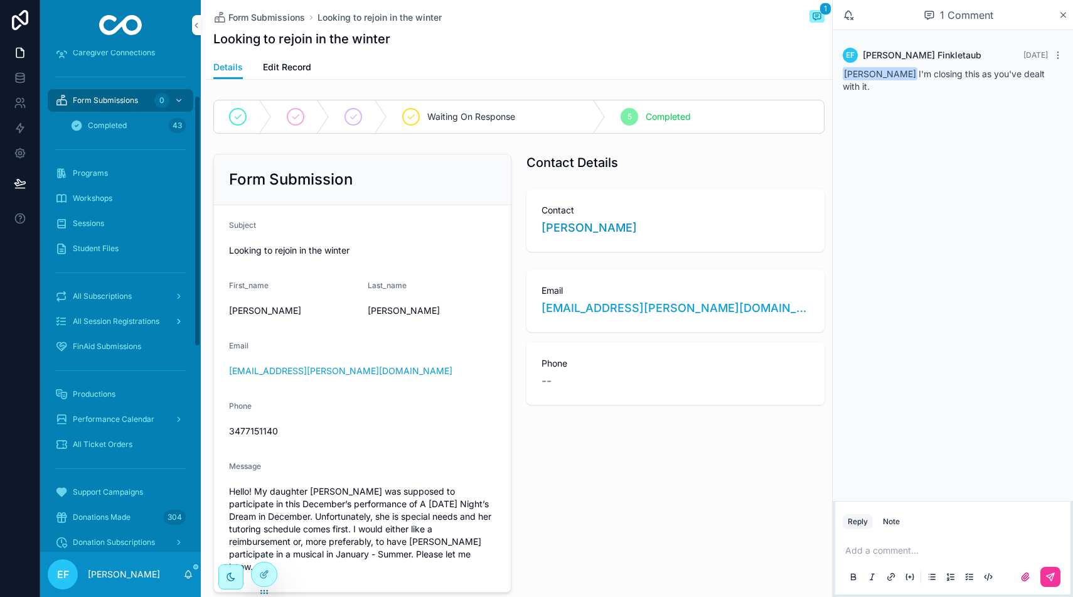
scroll to position [125, 0]
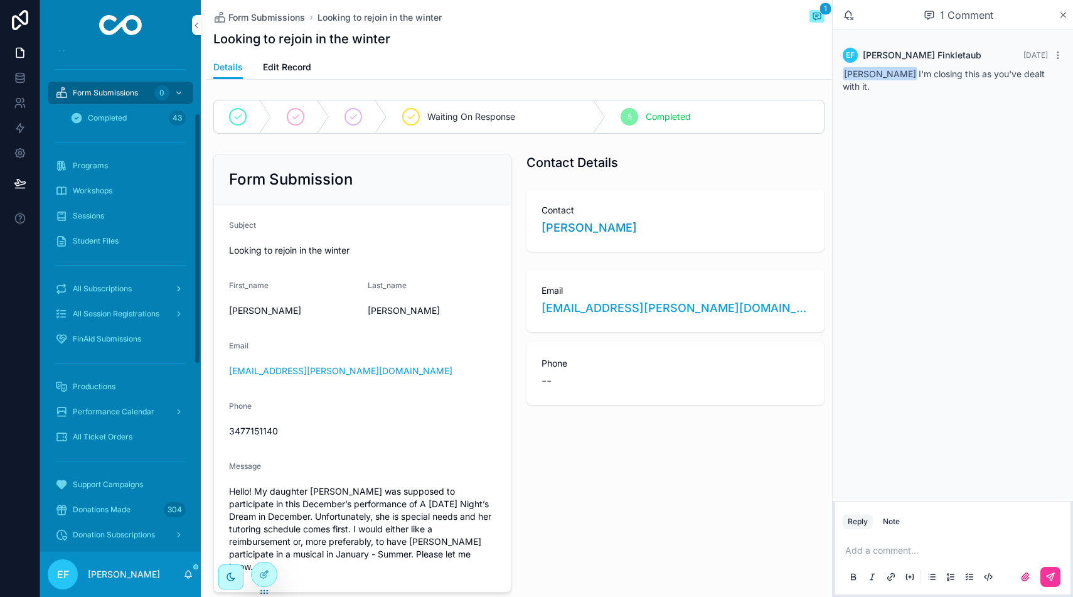
click at [83, 287] on span "All Subscriptions" at bounding box center [102, 289] width 59 height 10
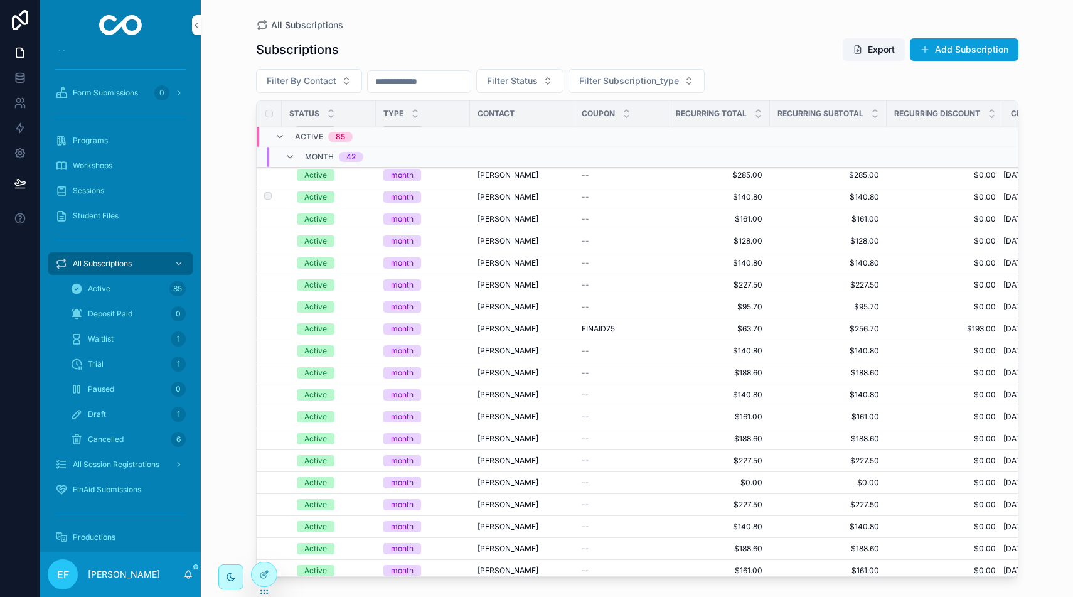
scroll to position [736, 0]
click at [328, 78] on span "Filter By Contact" at bounding box center [302, 81] width 70 height 13
type input "******"
click at [304, 149] on div "[PERSON_NAME]" at bounding box center [308, 152] width 174 height 20
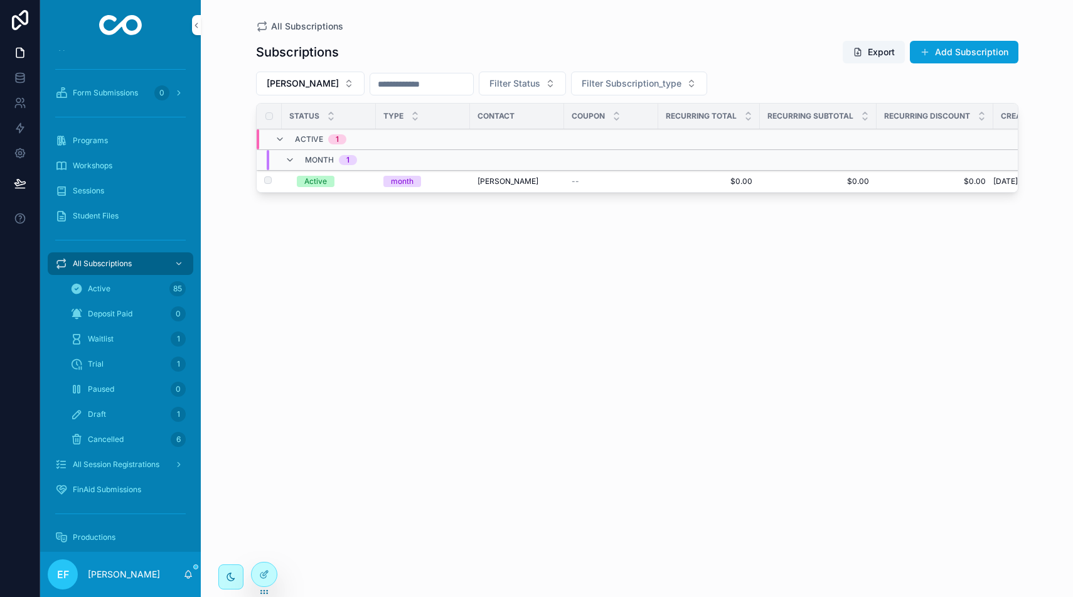
click at [481, 183] on span "[PERSON_NAME]" at bounding box center [507, 181] width 61 height 10
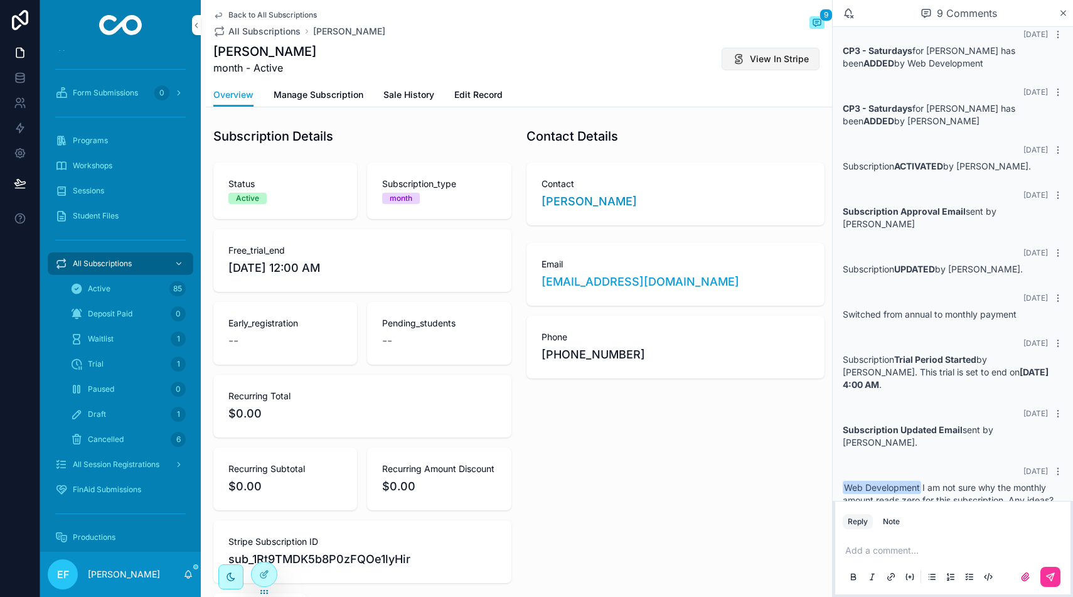
click at [770, 58] on span "View In Stripe" at bounding box center [779, 59] width 59 height 13
click at [288, 13] on span "Back to All Subscriptions" at bounding box center [272, 15] width 88 height 10
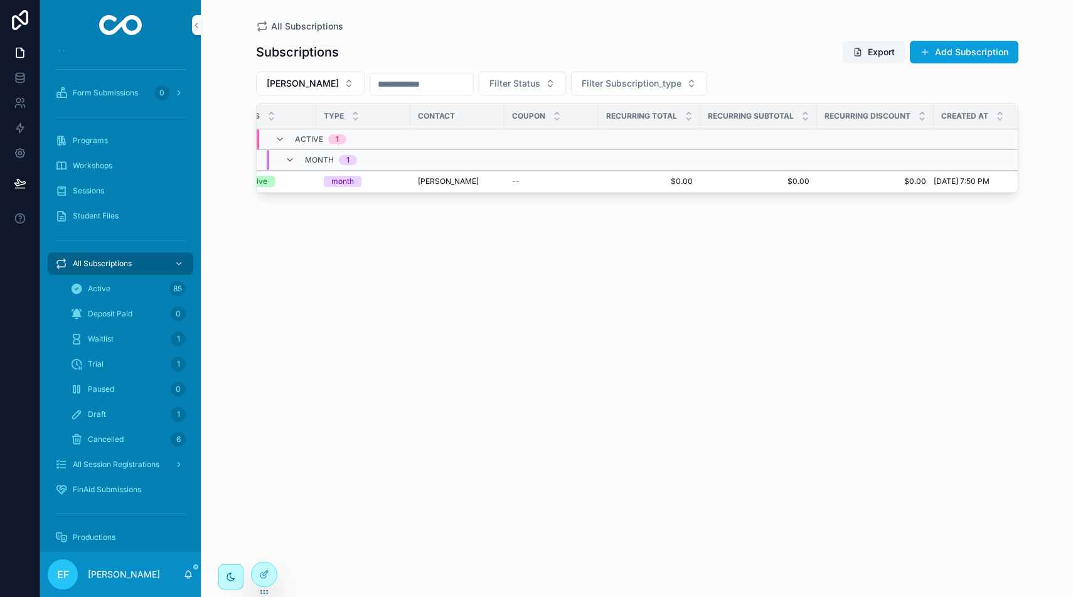
scroll to position [0, 58]
click at [294, 26] on span "All Subscriptions" at bounding box center [307, 26] width 72 height 13
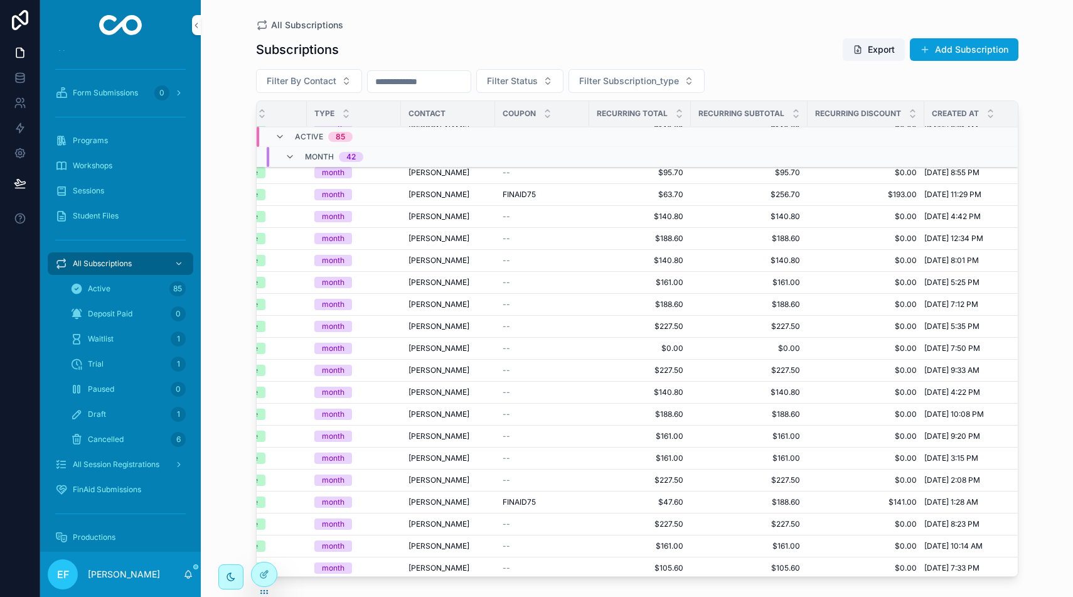
scroll to position [870, 69]
click at [643, 344] on span "$0.00" at bounding box center [640, 349] width 87 height 10
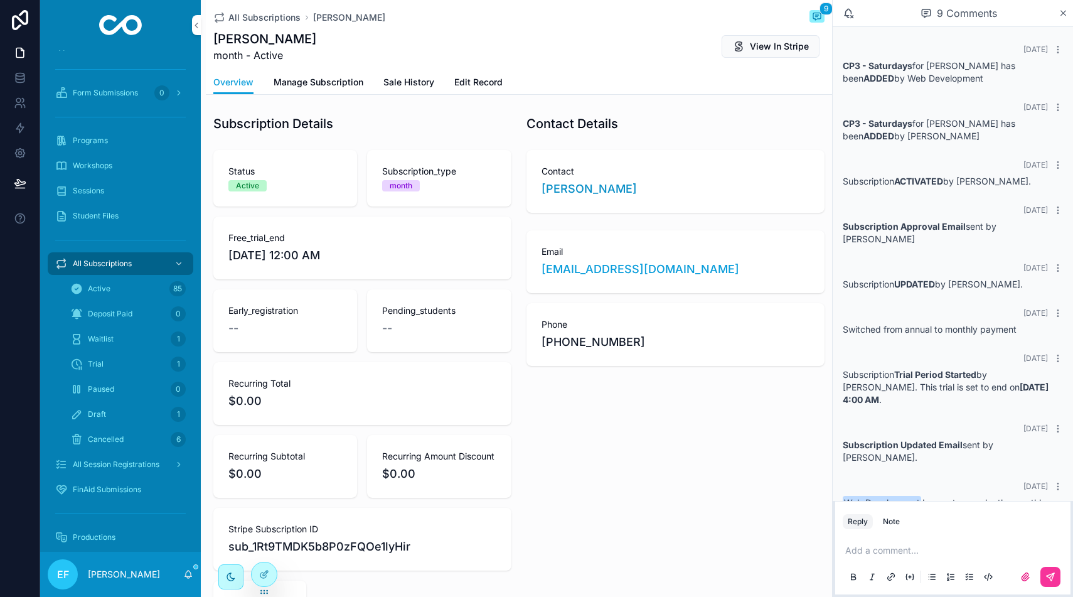
scroll to position [15, 0]
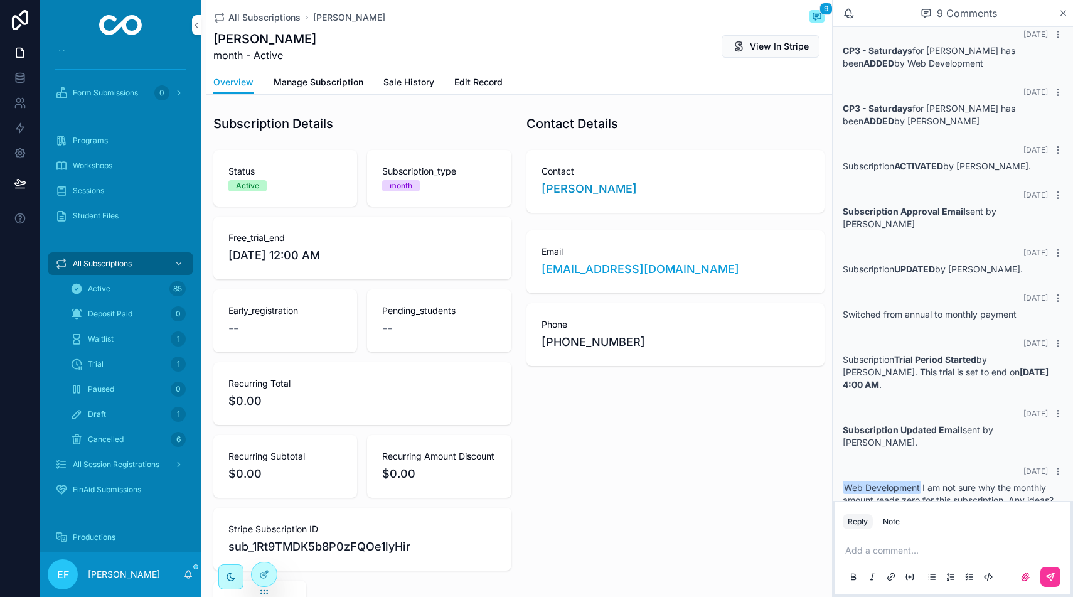
click at [873, 548] on p "scrollable content" at bounding box center [955, 550] width 220 height 13
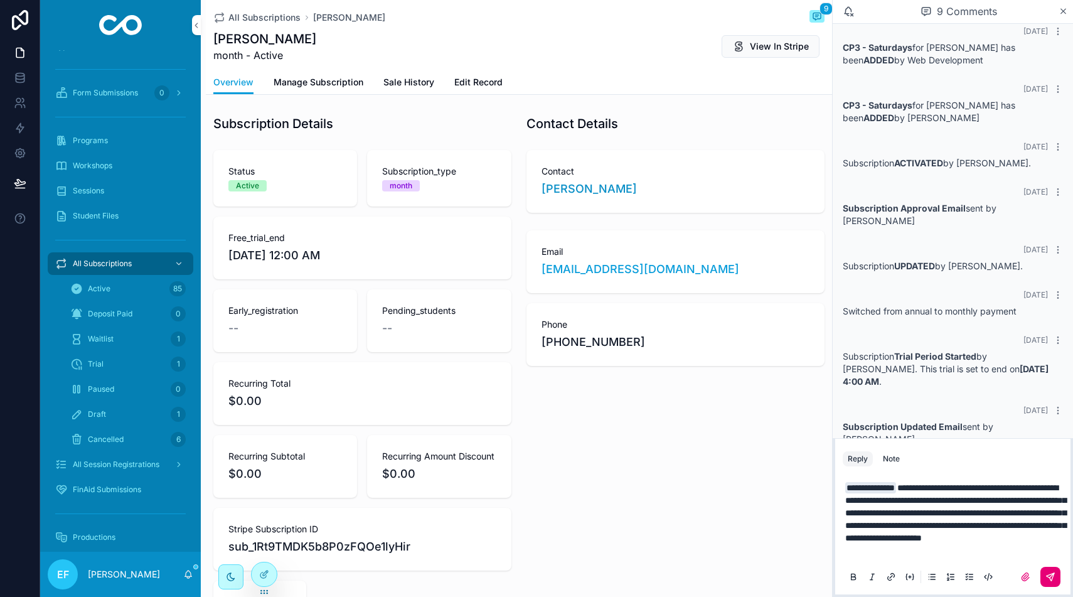
click at [1056, 578] on button "scrollable content" at bounding box center [1050, 577] width 20 height 20
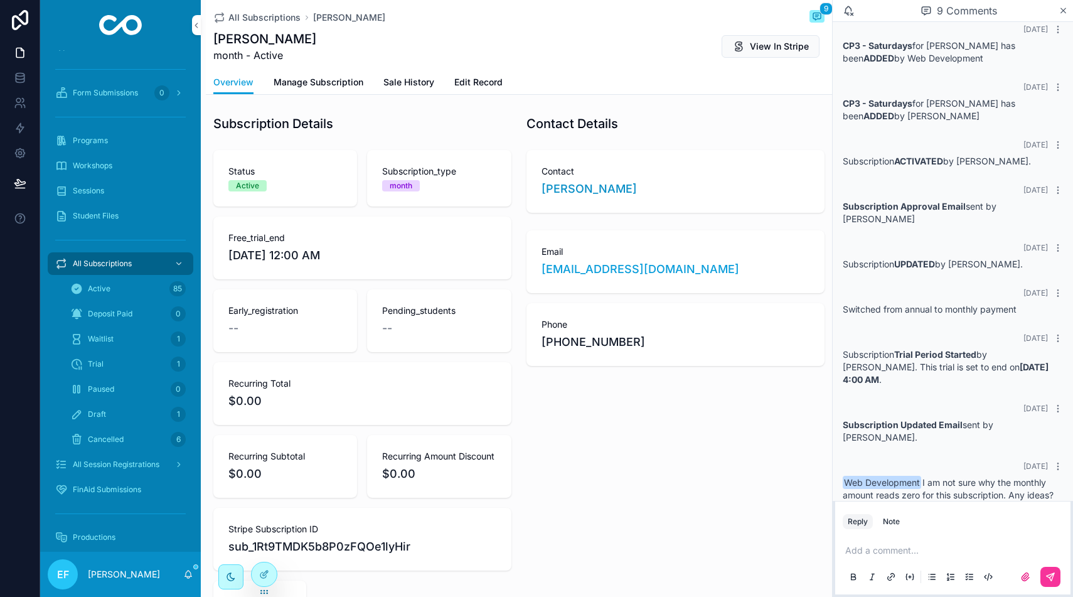
click at [307, 88] on span "Manage Subscription" at bounding box center [319, 82] width 90 height 13
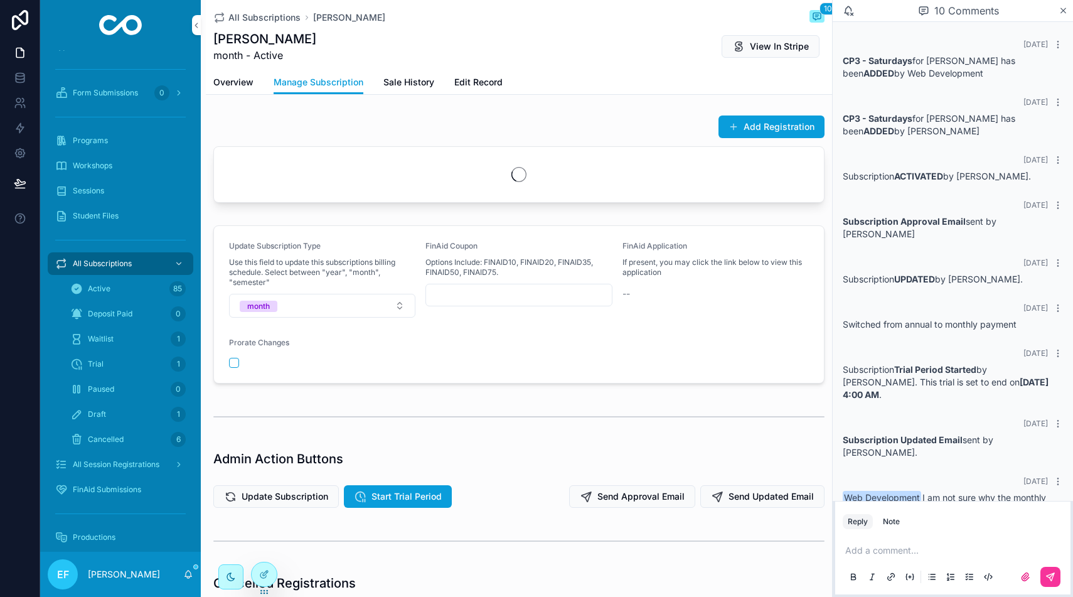
scroll to position [135, 0]
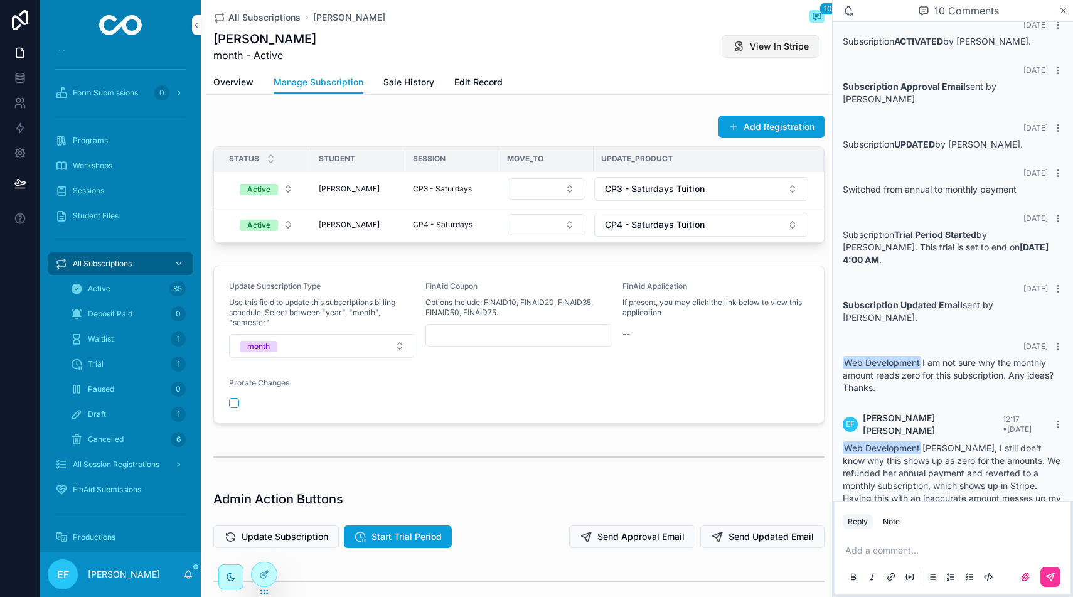
click at [764, 48] on span "View In Stripe" at bounding box center [779, 46] width 59 height 13
